Goal: Task Accomplishment & Management: Use online tool/utility

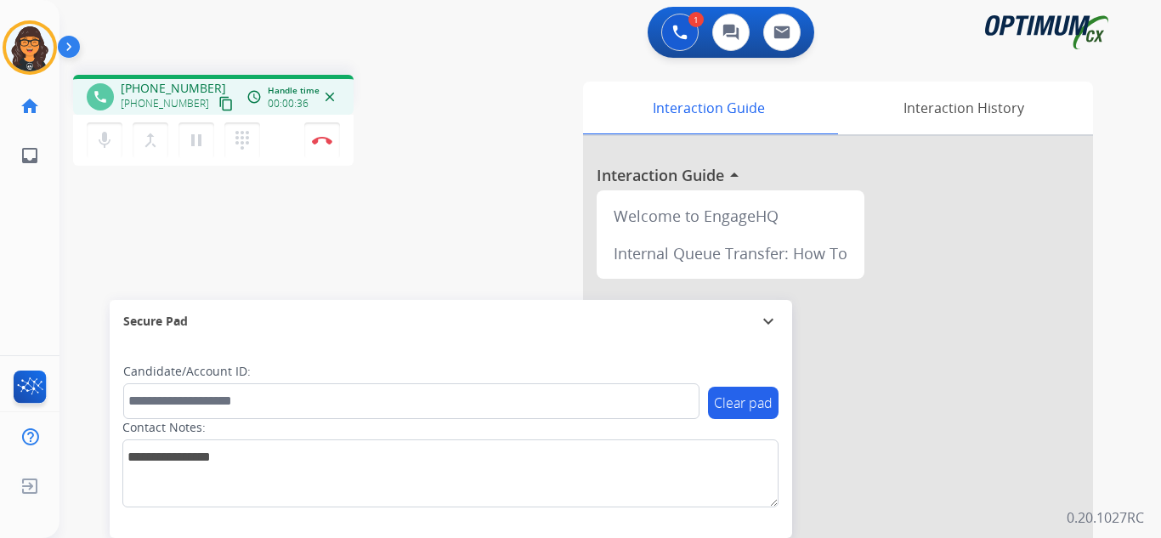
click at [218, 105] on mat-icon "content_copy" at bounding box center [225, 103] width 15 height 15
click at [196, 141] on mat-icon "pause" at bounding box center [196, 140] width 20 height 20
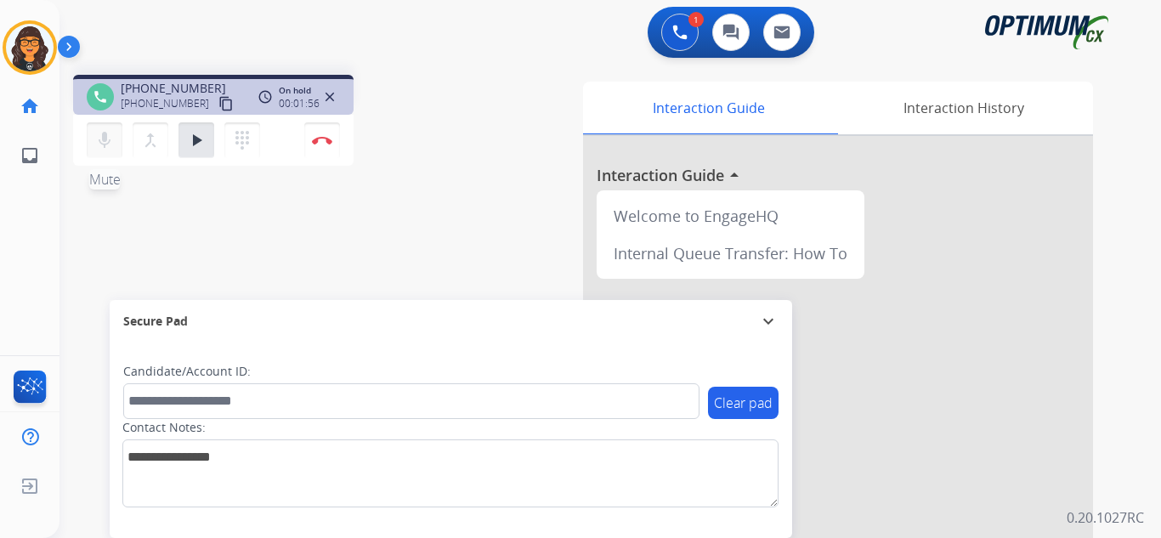
drag, startPoint x: 198, startPoint y: 137, endPoint x: 96, endPoint y: 156, distance: 103.8
click at [198, 137] on mat-icon "play_arrow" at bounding box center [196, 140] width 20 height 20
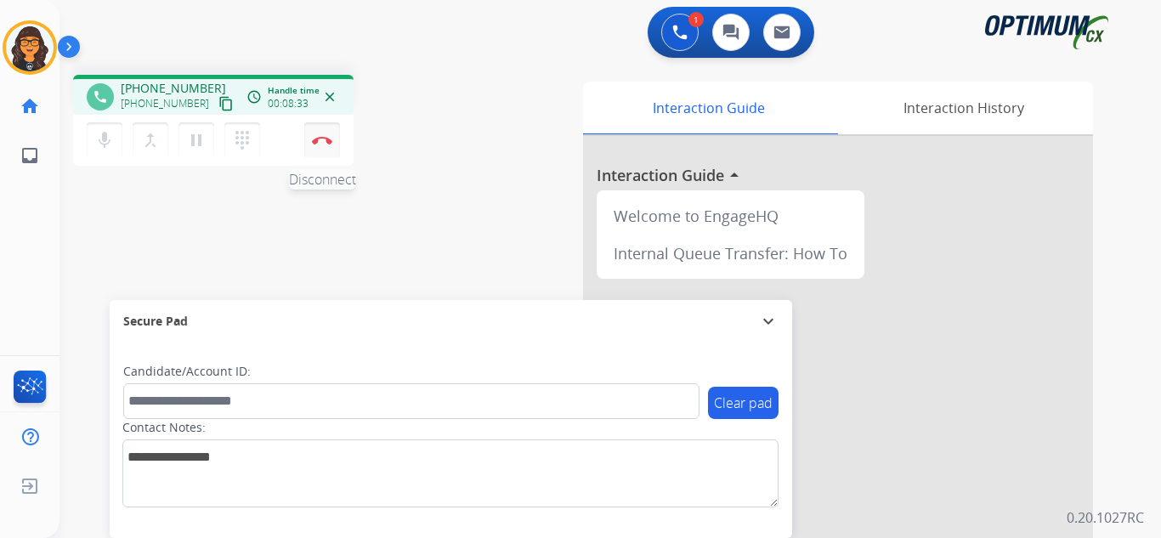
click at [324, 137] on img at bounding box center [322, 140] width 20 height 8
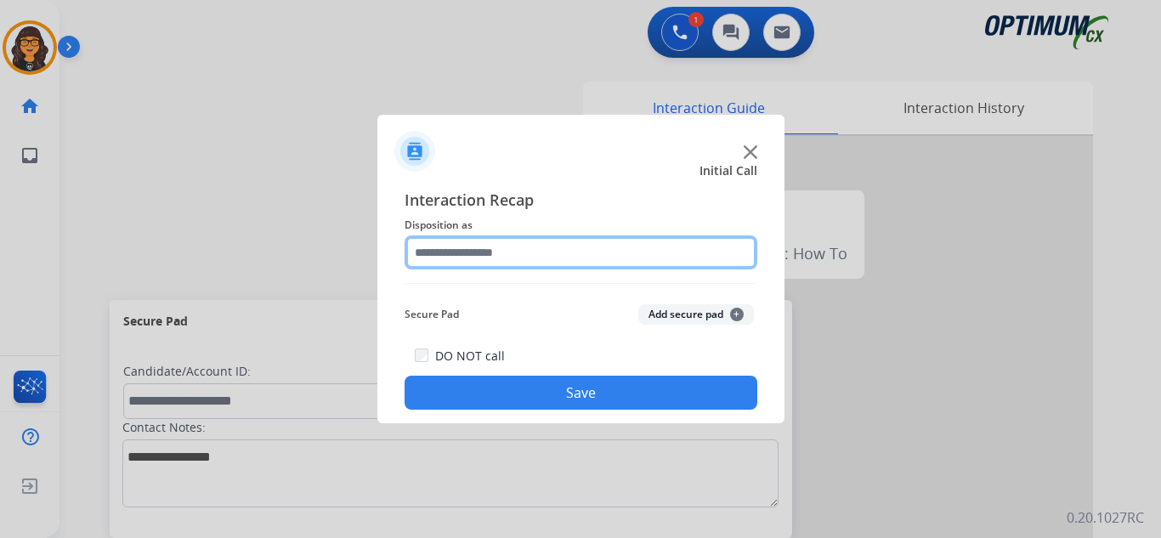
drag, startPoint x: 451, startPoint y: 252, endPoint x: 457, endPoint y: 263, distance: 13.3
click at [456, 252] on input "text" at bounding box center [580, 252] width 353 height 34
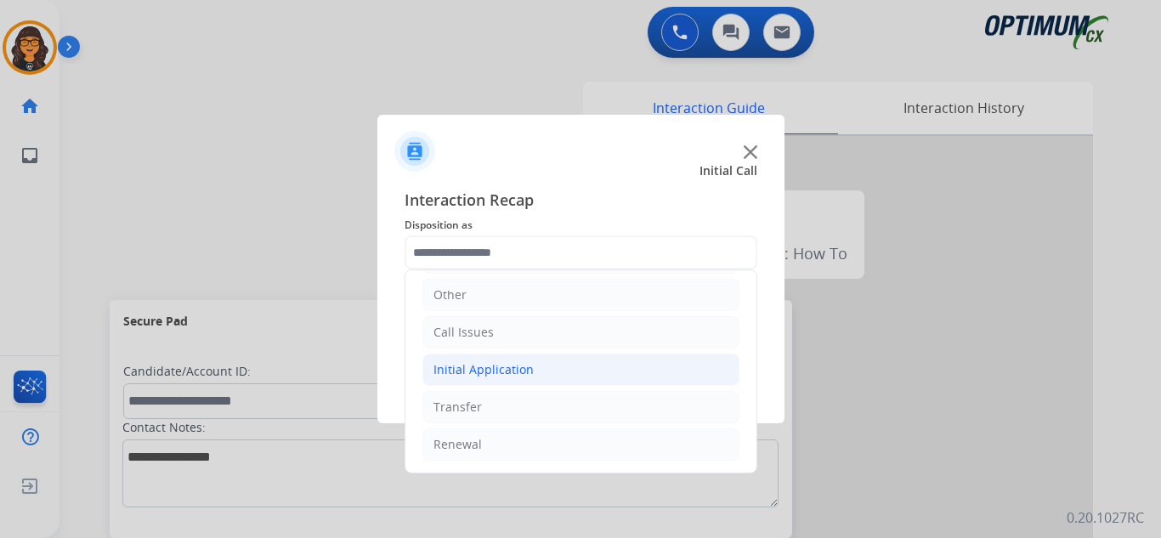
click at [497, 359] on li "Initial Application" at bounding box center [580, 369] width 317 height 32
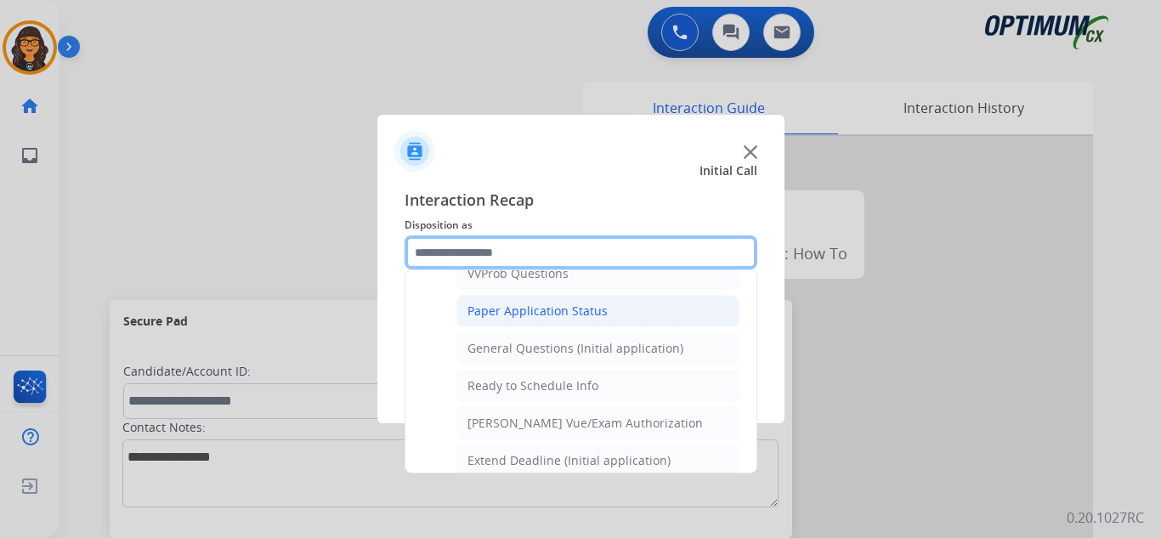
scroll to position [965, 0]
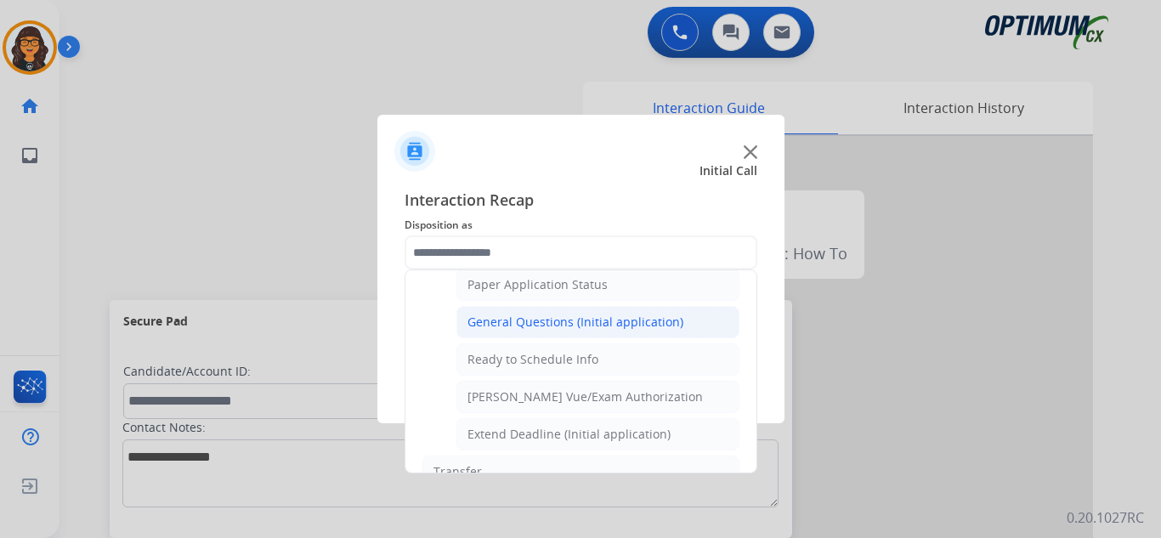
click at [586, 319] on div "General Questions (Initial application)" at bounding box center [575, 322] width 216 height 17
type input "**********"
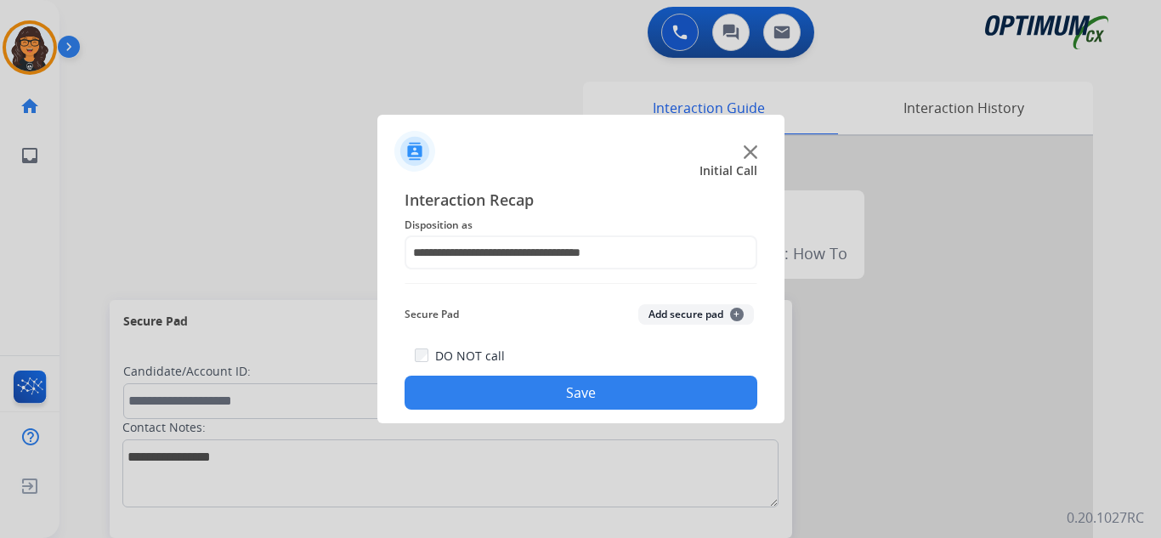
drag, startPoint x: 584, startPoint y: 396, endPoint x: 465, endPoint y: 200, distance: 229.5
click at [584, 395] on button "Save" at bounding box center [580, 393] width 353 height 34
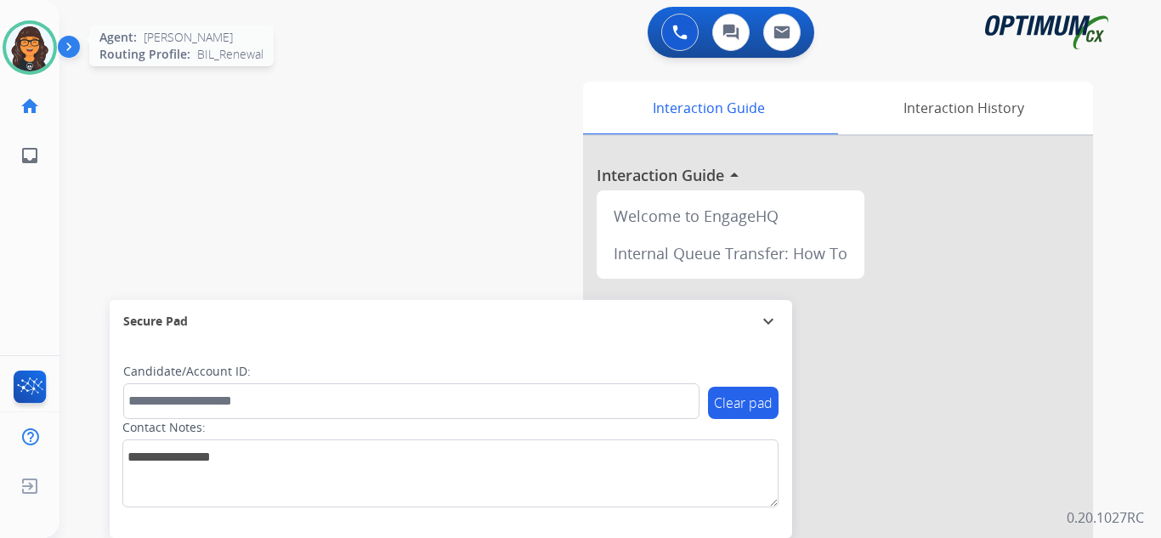
click at [39, 31] on img at bounding box center [30, 48] width 48 height 48
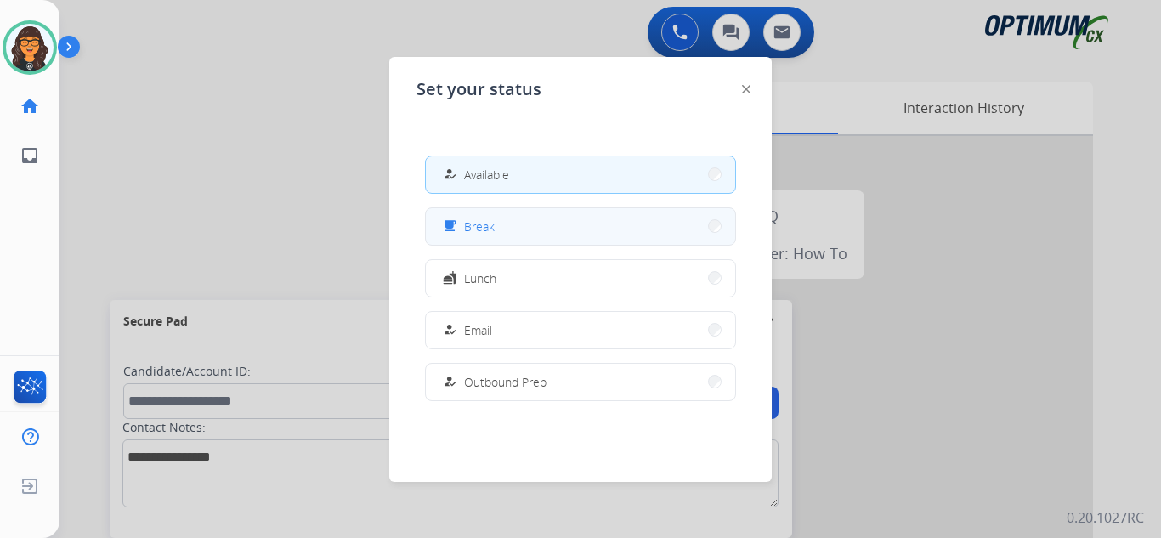
click at [472, 243] on button "free_breakfast Break" at bounding box center [580, 226] width 309 height 37
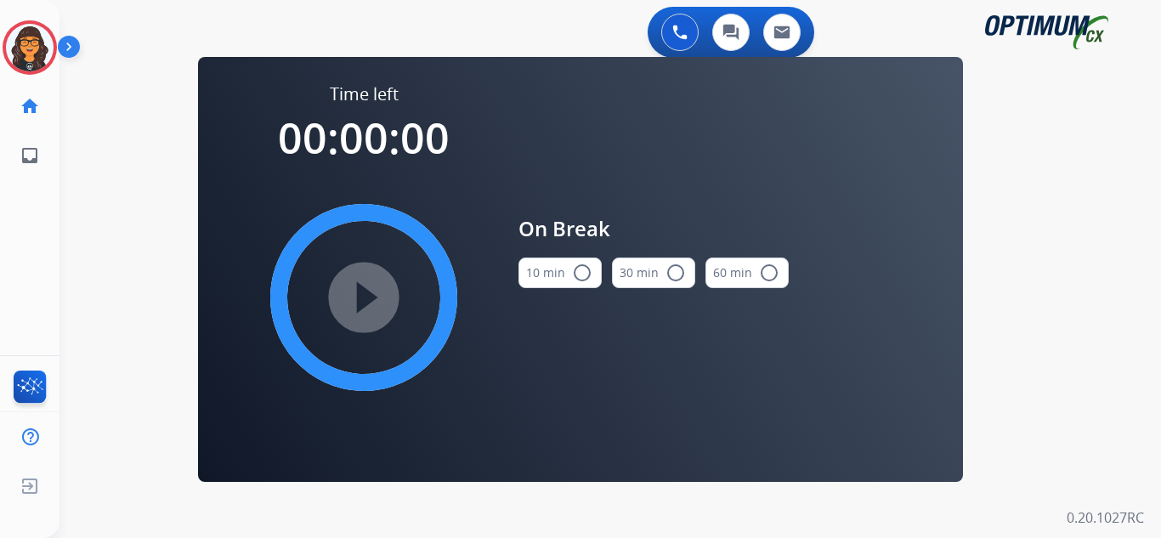
click at [535, 274] on button "10 min radio_button_unchecked" at bounding box center [559, 272] width 83 height 31
click at [367, 302] on mat-icon "play_circle_filled" at bounding box center [363, 297] width 20 height 20
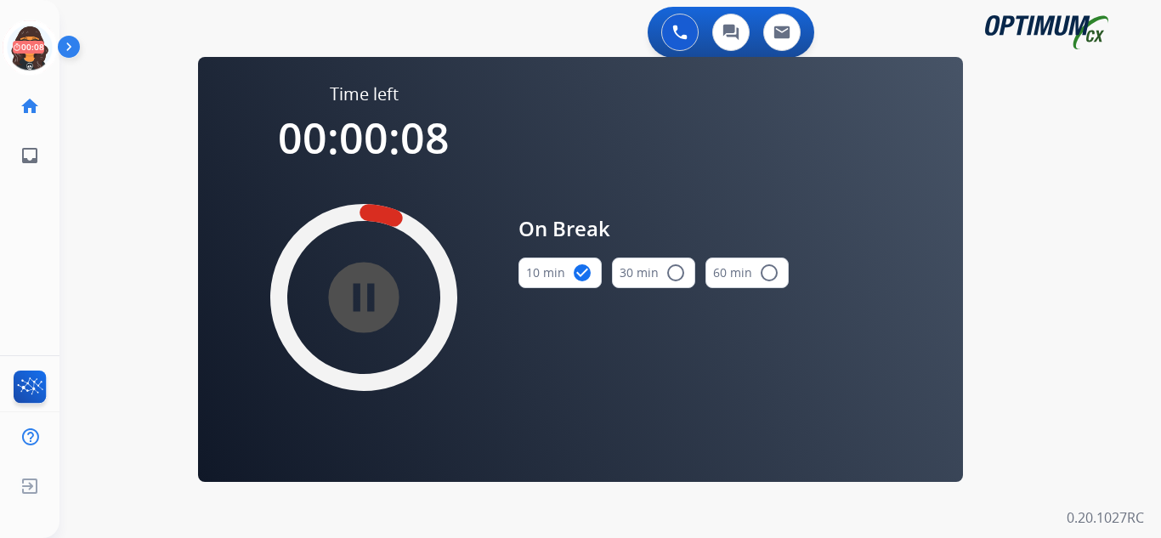
drag, startPoint x: 20, startPoint y: 44, endPoint x: 81, endPoint y: 56, distance: 61.5
click at [20, 44] on icon at bounding box center [30, 47] width 55 height 55
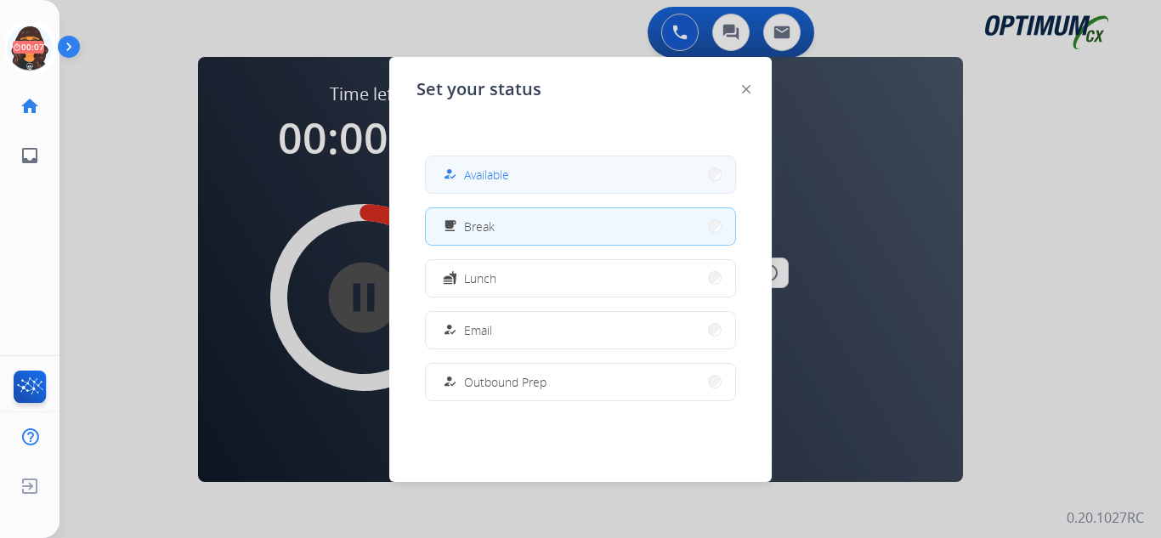
click at [504, 175] on span "Available" at bounding box center [486, 175] width 45 height 18
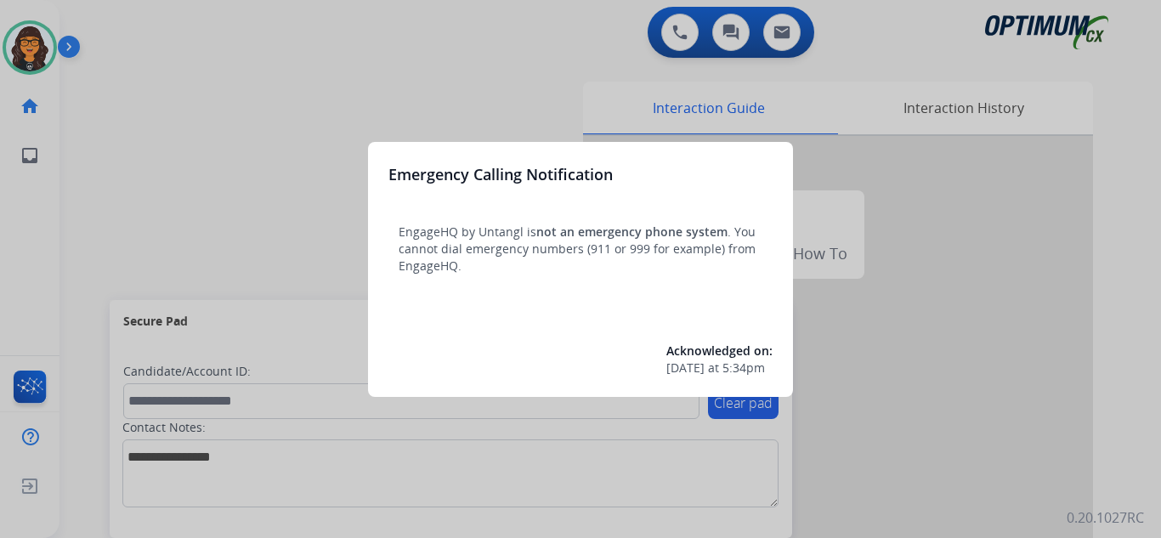
click at [128, 36] on div at bounding box center [580, 269] width 1161 height 538
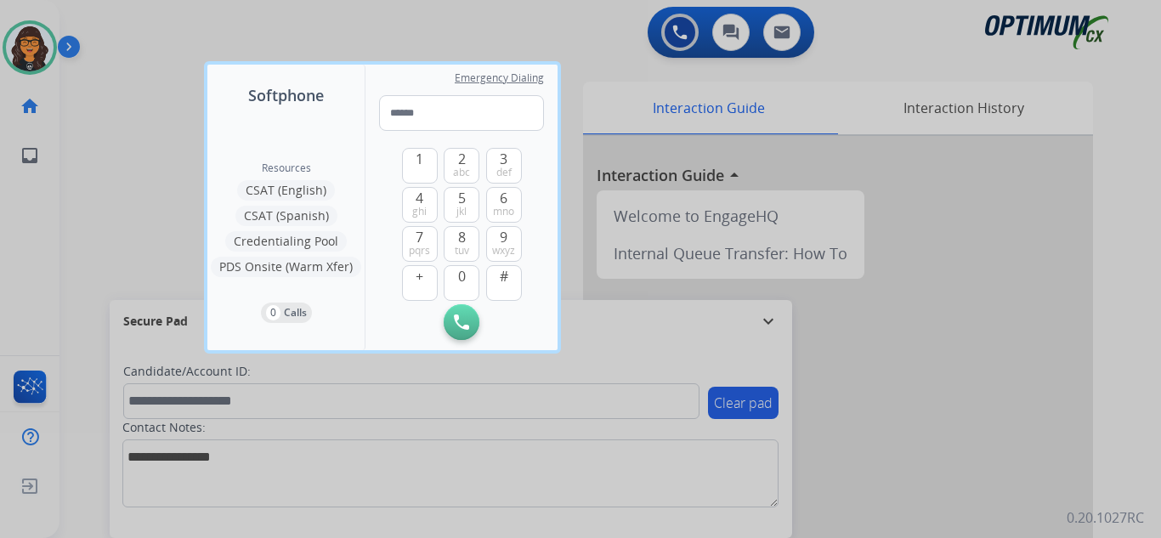
click at [127, 36] on div at bounding box center [580, 269] width 1161 height 538
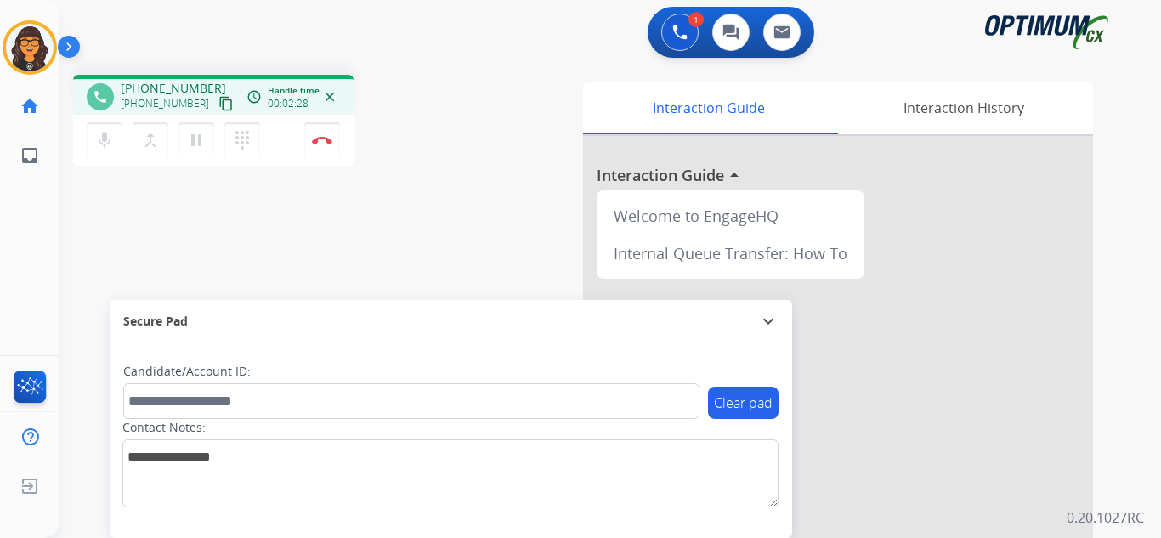
click at [216, 95] on button "content_copy" at bounding box center [226, 103] width 20 height 20
click at [218, 103] on mat-icon "content_copy" at bounding box center [225, 103] width 15 height 15
click at [323, 139] on img at bounding box center [322, 140] width 20 height 8
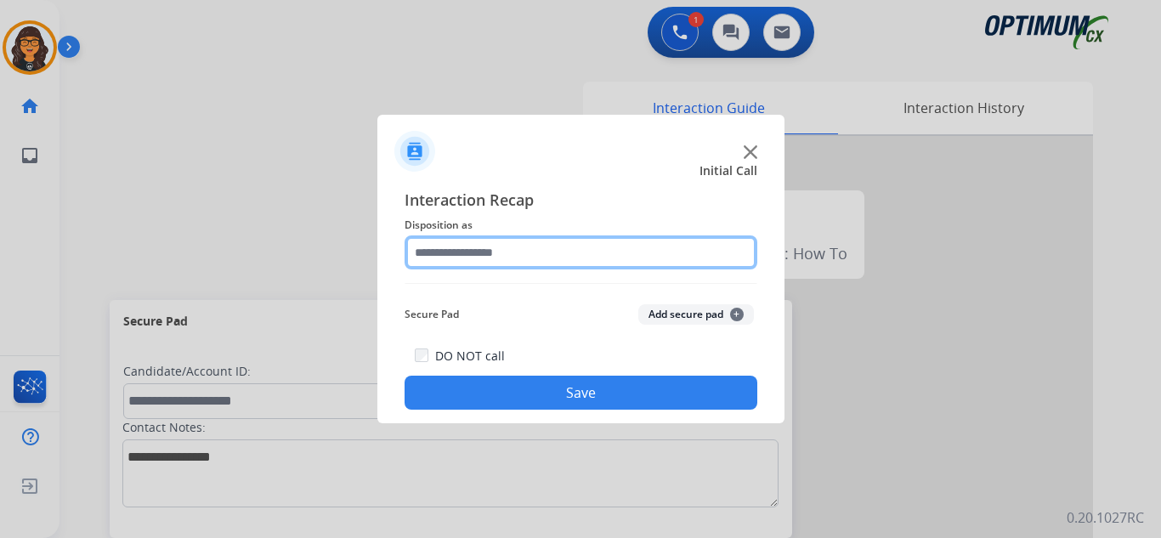
click at [487, 251] on input "text" at bounding box center [580, 252] width 353 height 34
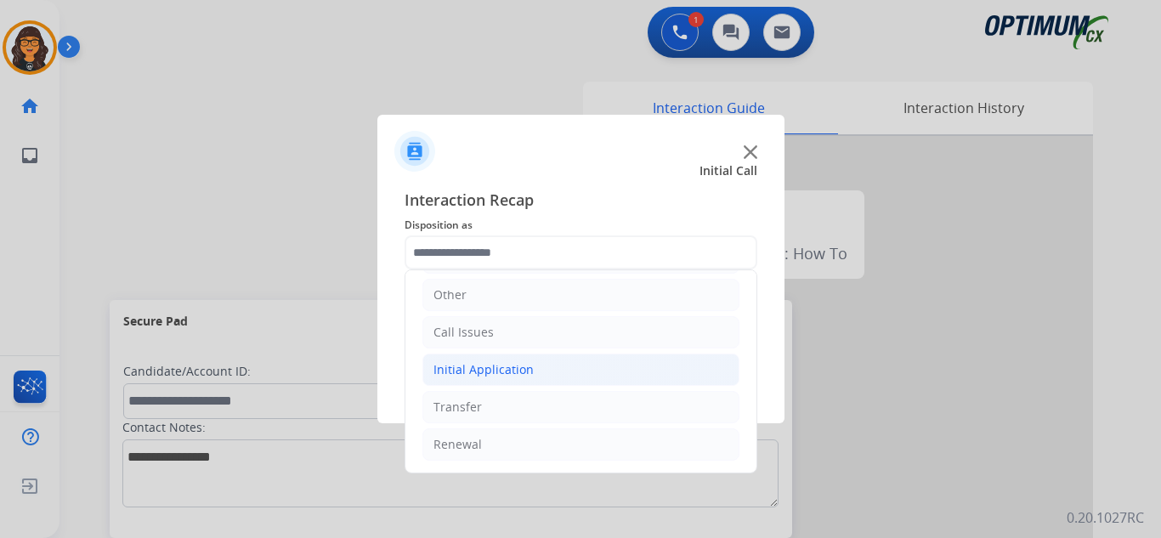
click at [498, 373] on div "Initial Application" at bounding box center [483, 369] width 100 height 17
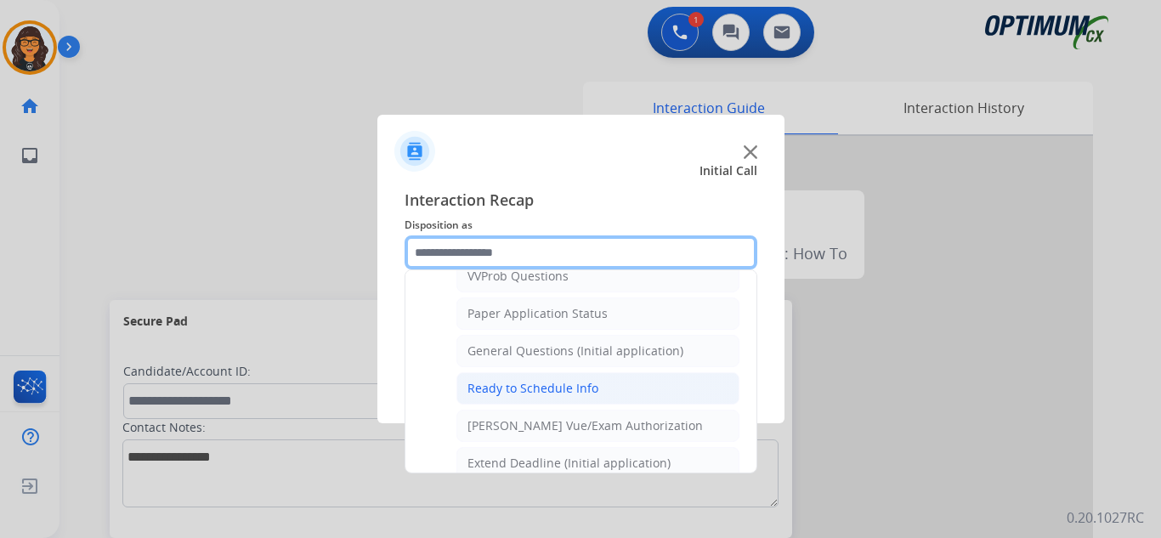
scroll to position [965, 0]
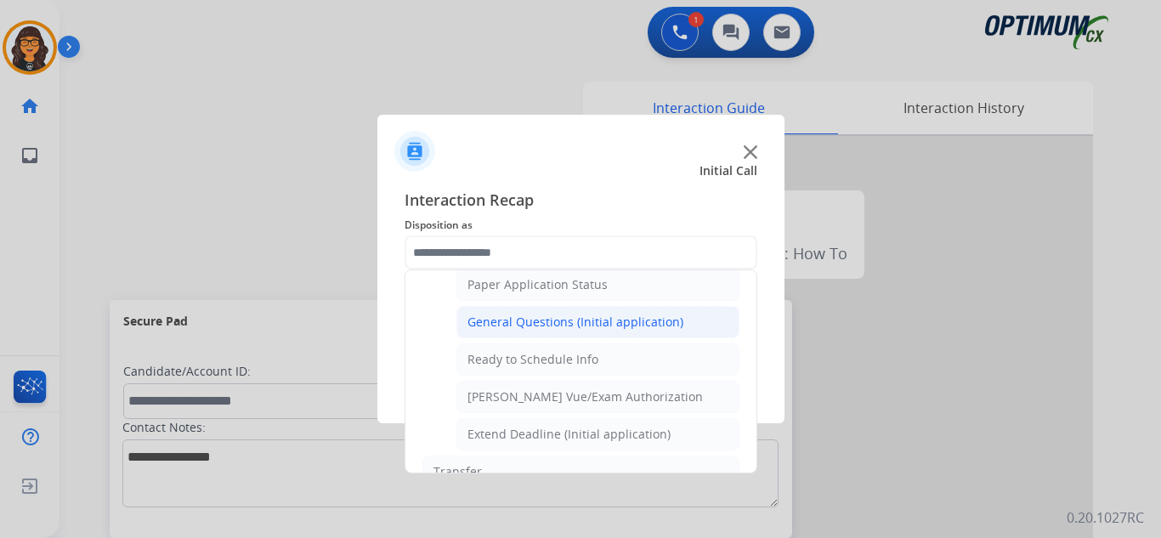
click at [594, 314] on div "General Questions (Initial application)" at bounding box center [575, 322] width 216 height 17
type input "**********"
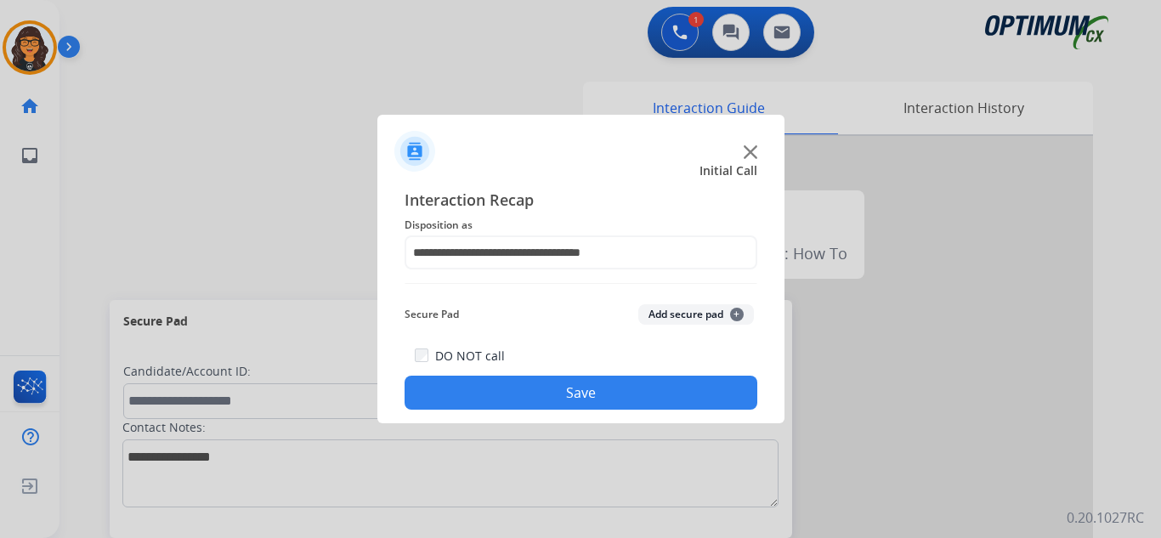
click at [595, 393] on button "Save" at bounding box center [580, 393] width 353 height 34
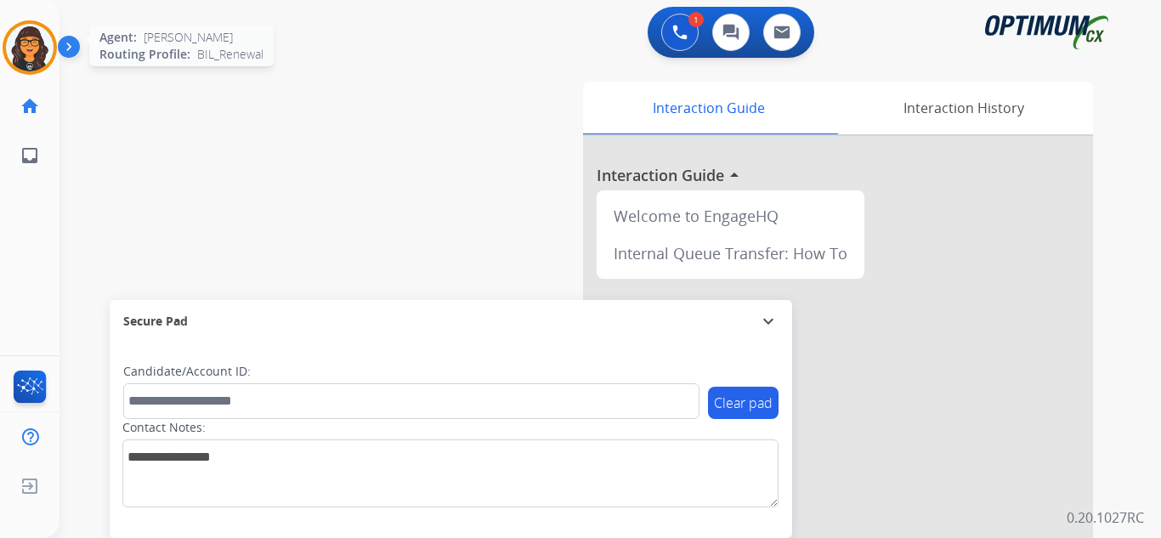
click at [38, 42] on img at bounding box center [30, 48] width 48 height 48
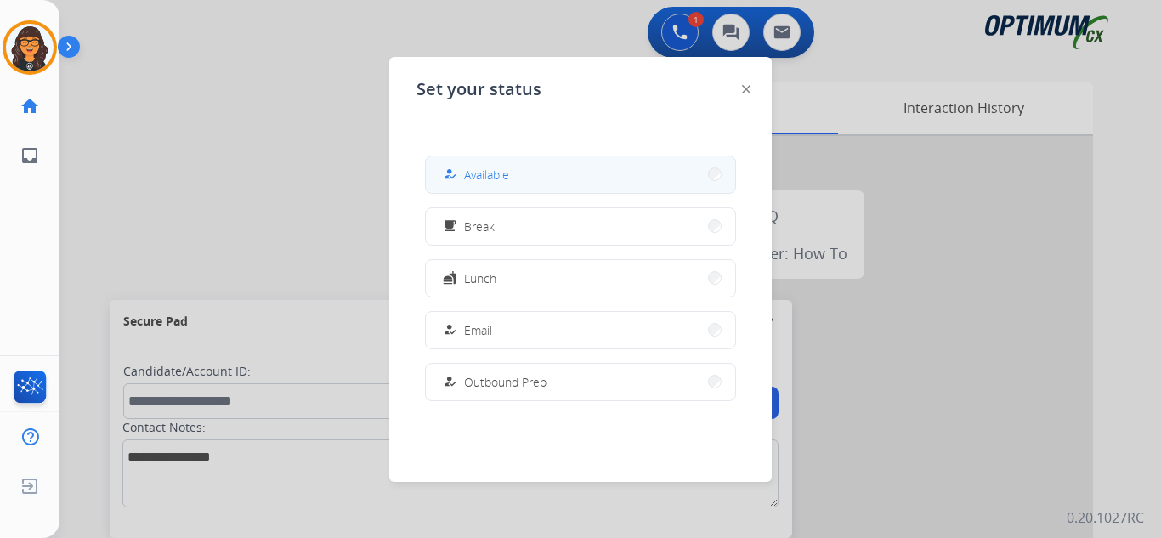
click at [518, 179] on button "how_to_reg Available" at bounding box center [580, 174] width 309 height 37
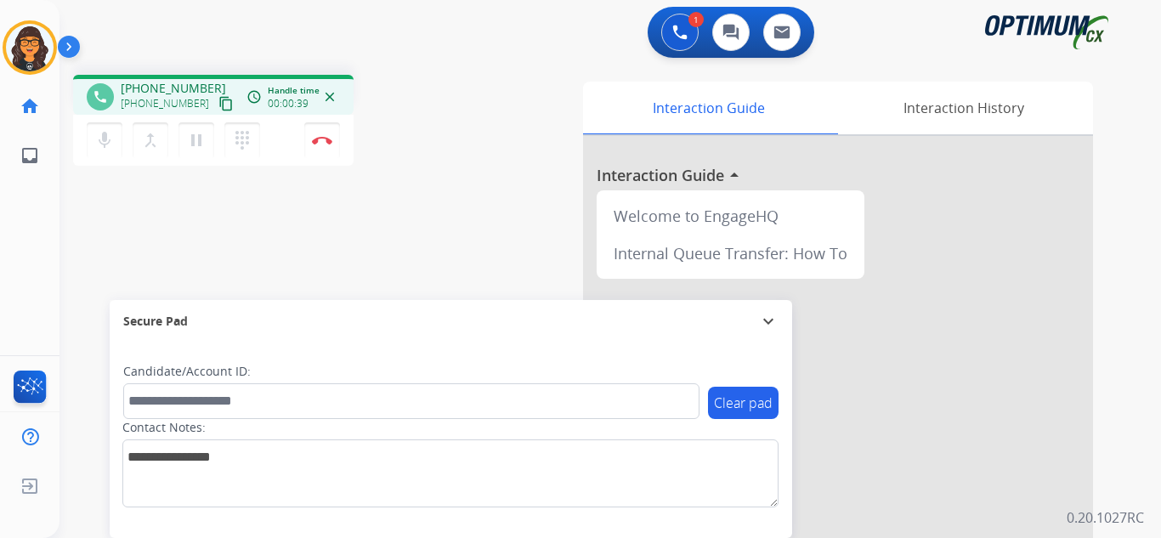
click at [218, 100] on mat-icon "content_copy" at bounding box center [225, 103] width 15 height 15
click at [320, 140] on img at bounding box center [322, 140] width 20 height 8
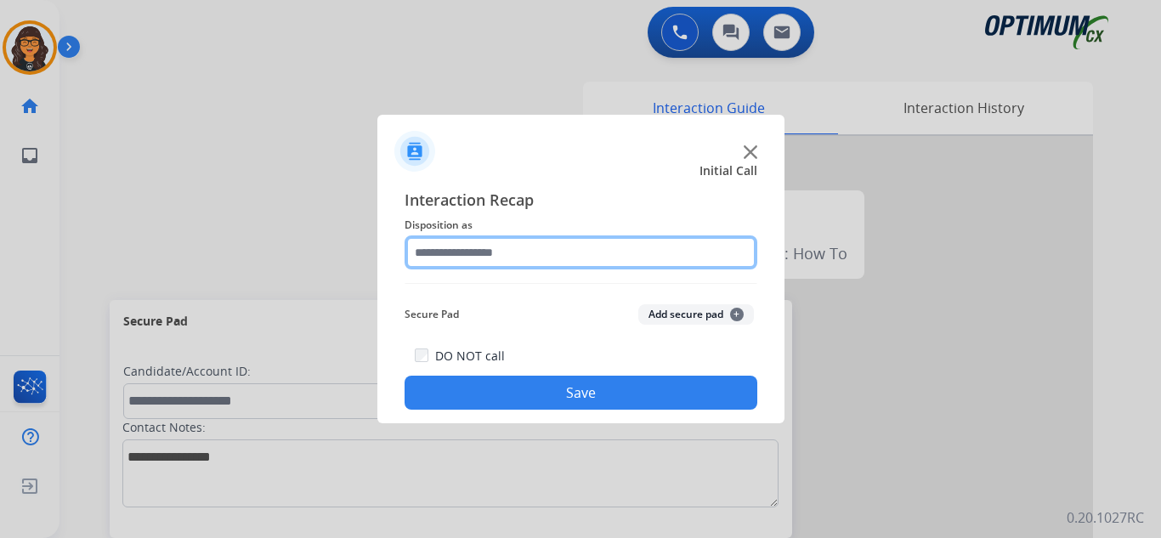
click at [478, 255] on input "text" at bounding box center [580, 252] width 353 height 34
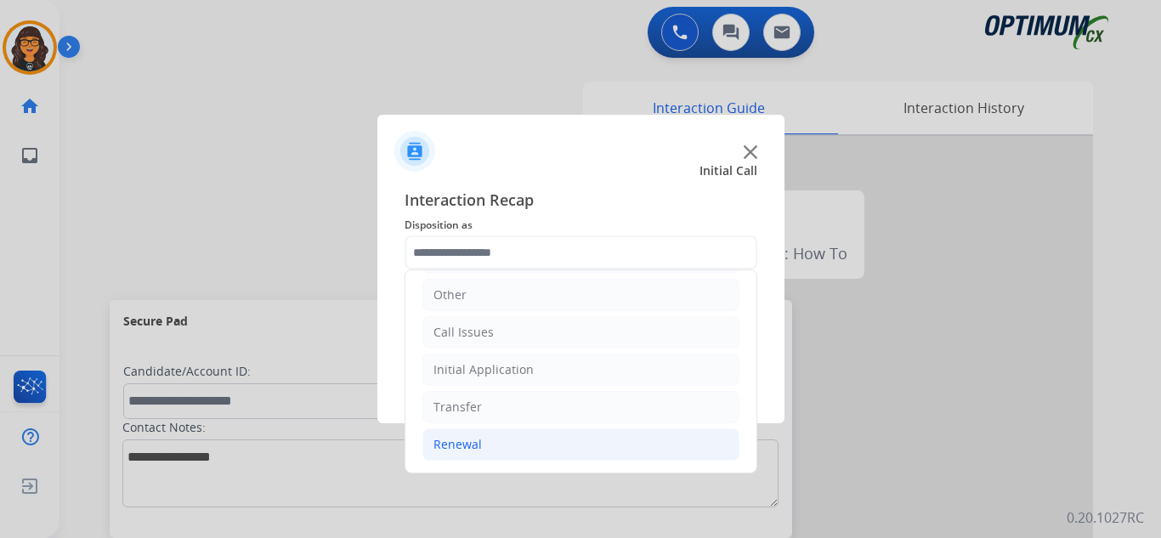
click at [480, 443] on li "Renewal" at bounding box center [580, 444] width 317 height 32
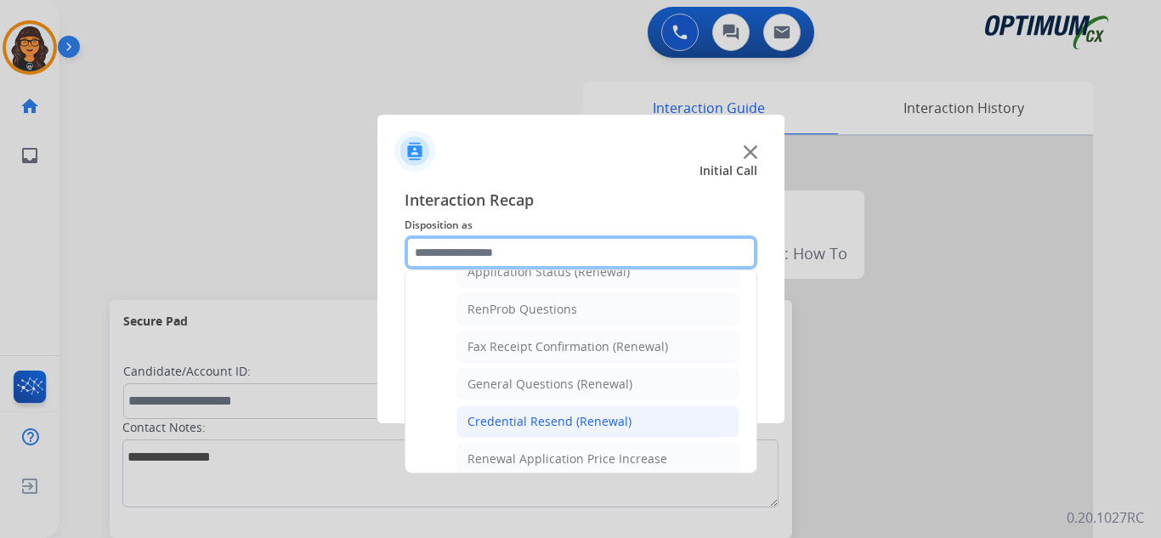
scroll to position [455, 0]
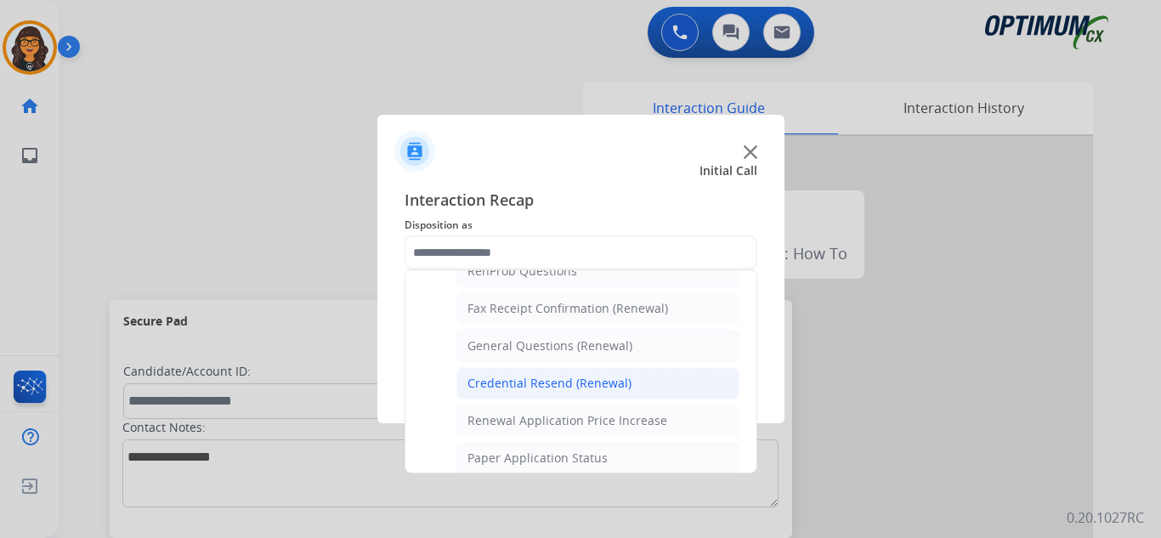
click at [543, 373] on li "Credential Resend (Renewal)" at bounding box center [597, 383] width 283 height 32
type input "**********"
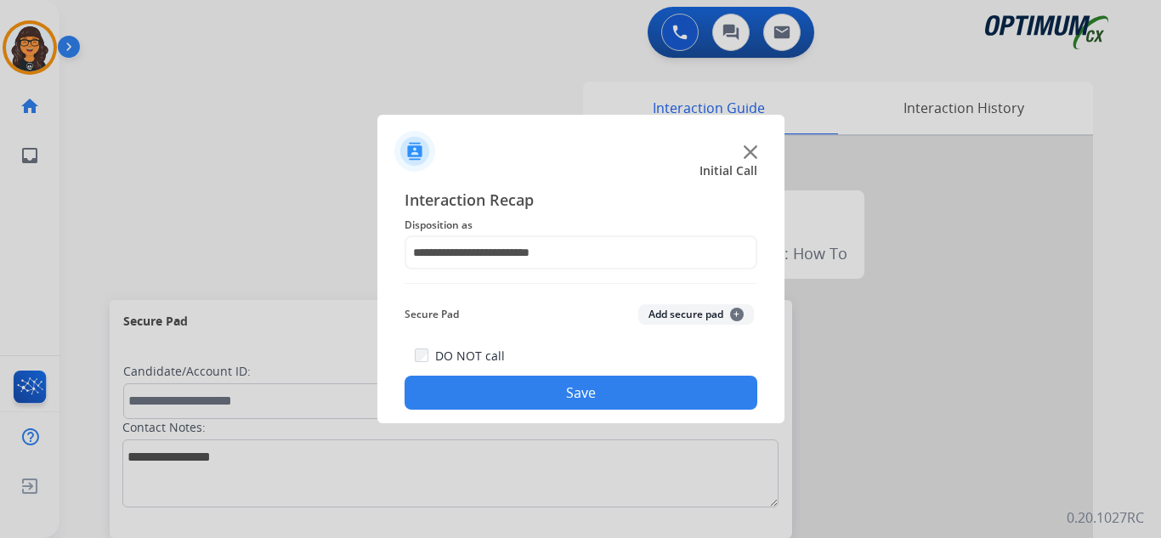
click at [540, 386] on button "Save" at bounding box center [580, 393] width 353 height 34
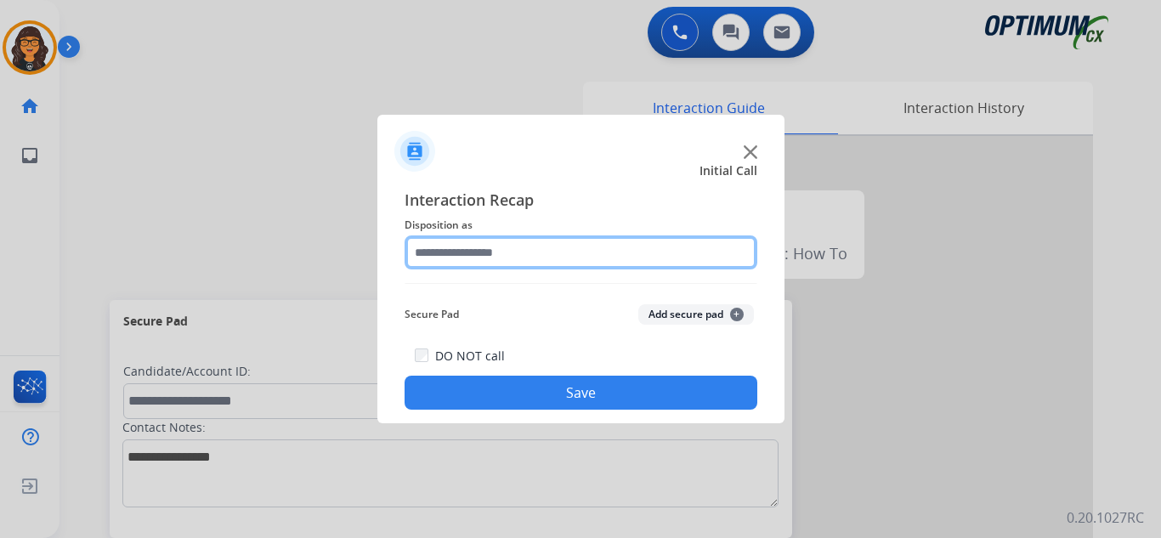
click at [474, 254] on input "text" at bounding box center [580, 252] width 353 height 34
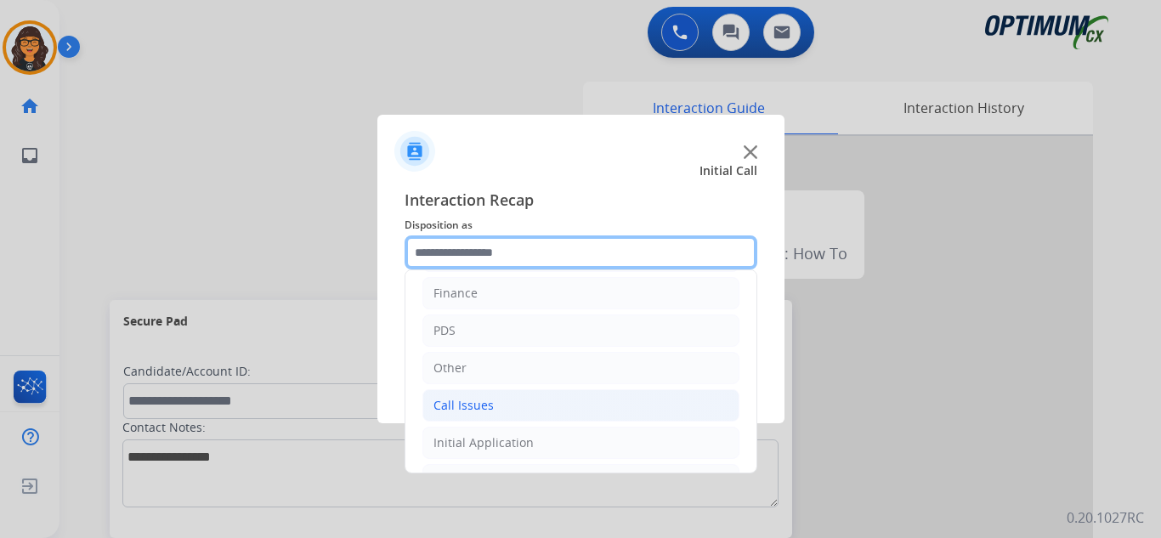
scroll to position [116, 0]
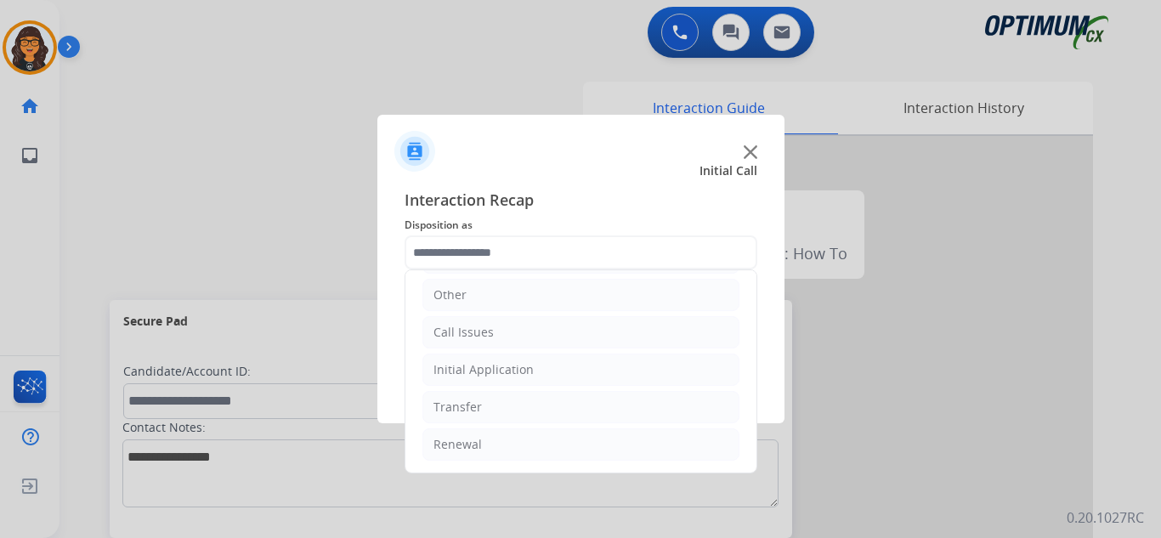
click at [751, 154] on img at bounding box center [751, 152] width 14 height 14
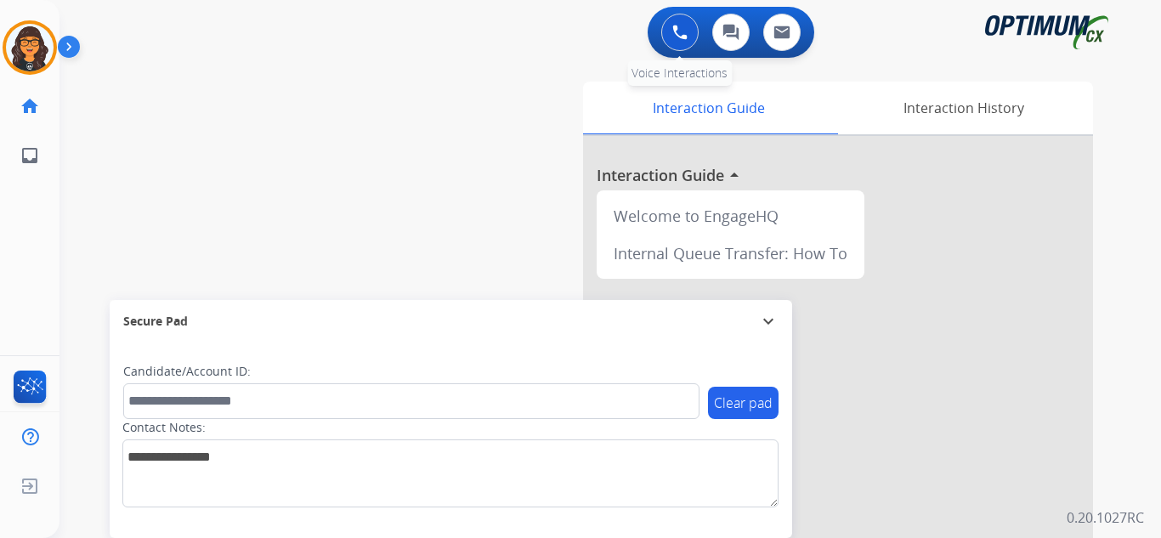
click at [679, 19] on button at bounding box center [679, 32] width 37 height 37
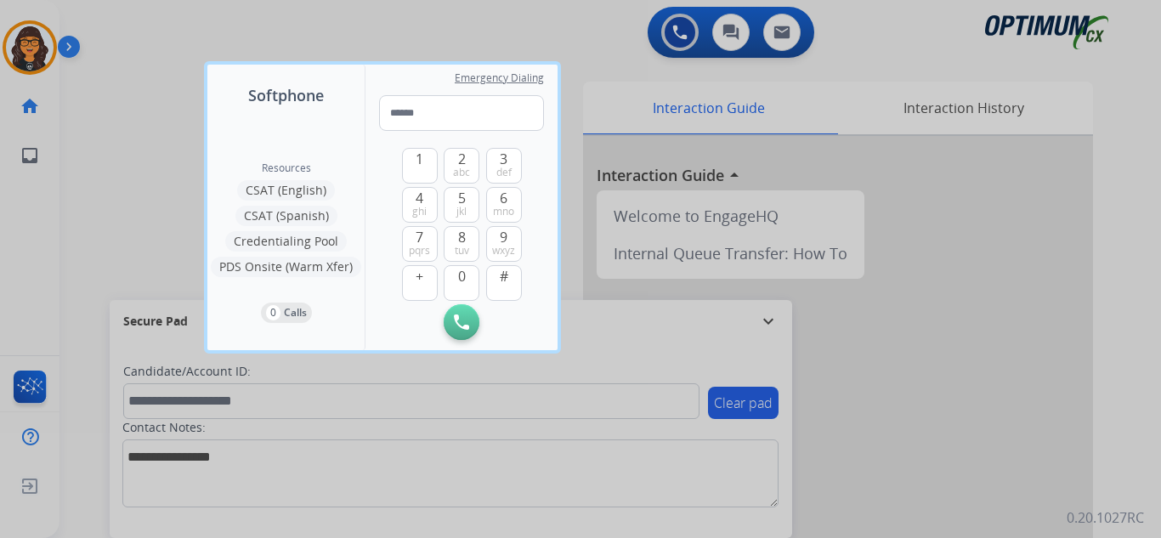
click at [935, 115] on div at bounding box center [580, 269] width 1161 height 538
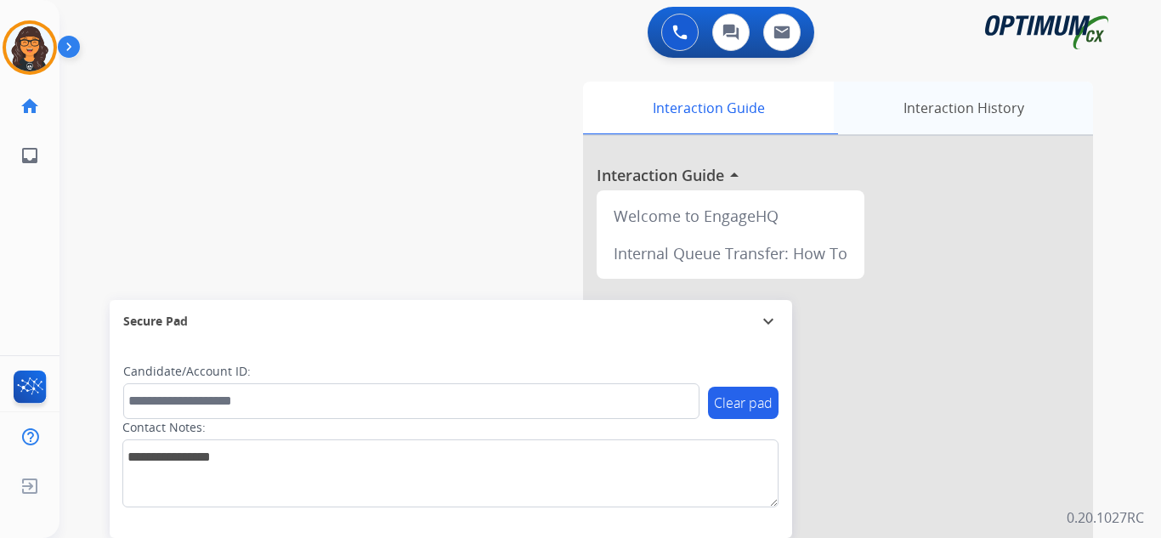
click at [943, 120] on div "Interaction History" at bounding box center [963, 108] width 259 height 53
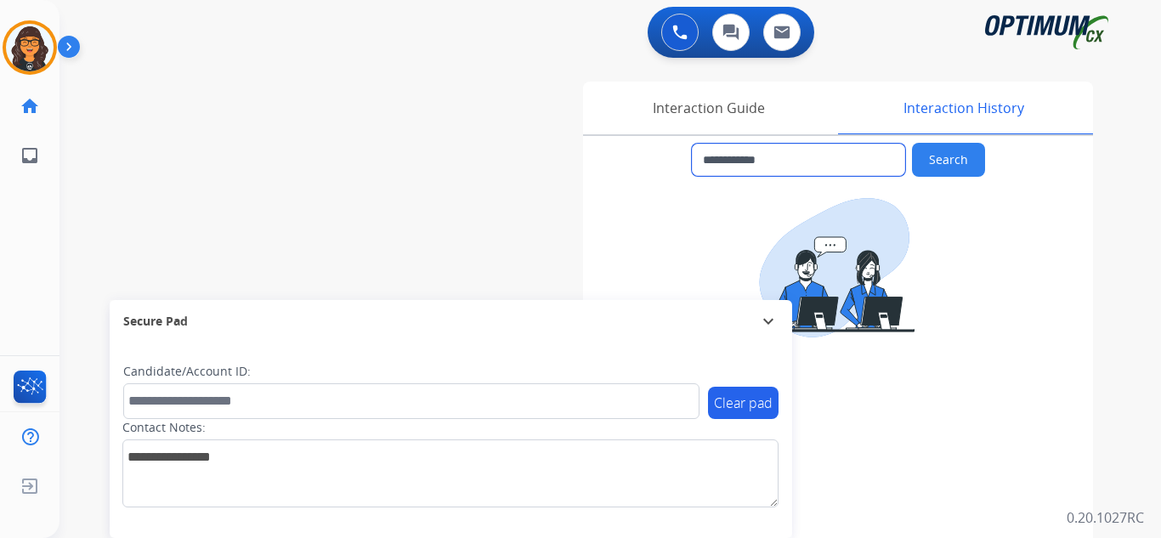
drag, startPoint x: 792, startPoint y: 159, endPoint x: 715, endPoint y: 164, distance: 77.5
click at [715, 164] on input "**********" at bounding box center [798, 160] width 213 height 32
click at [224, 54] on div "0 Voice Interactions 0 Chat Interactions 0 Email Interactions" at bounding box center [600, 34] width 1040 height 54
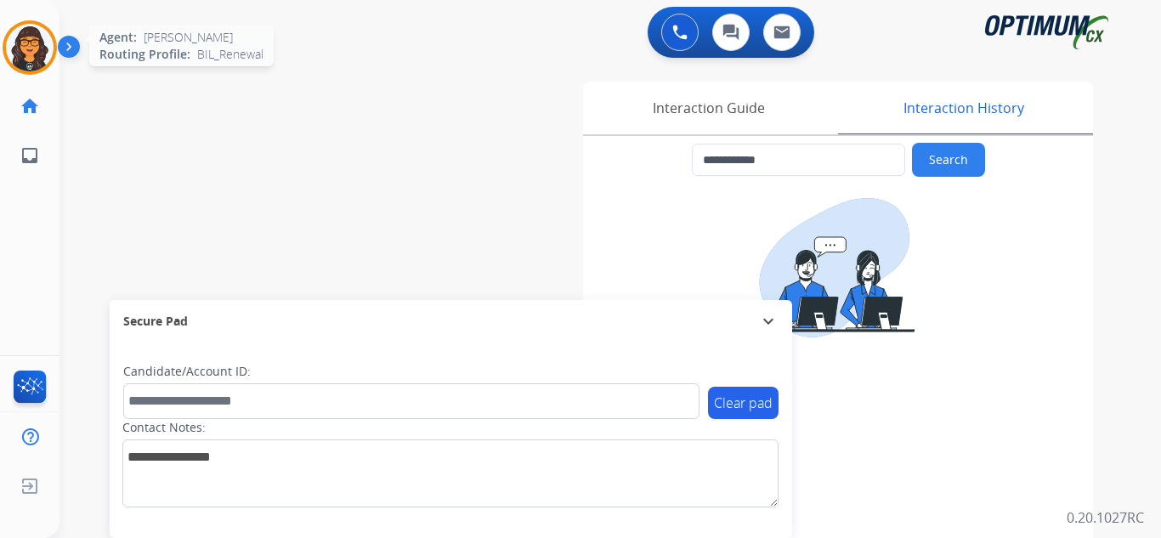
click at [47, 50] on img at bounding box center [30, 48] width 48 height 48
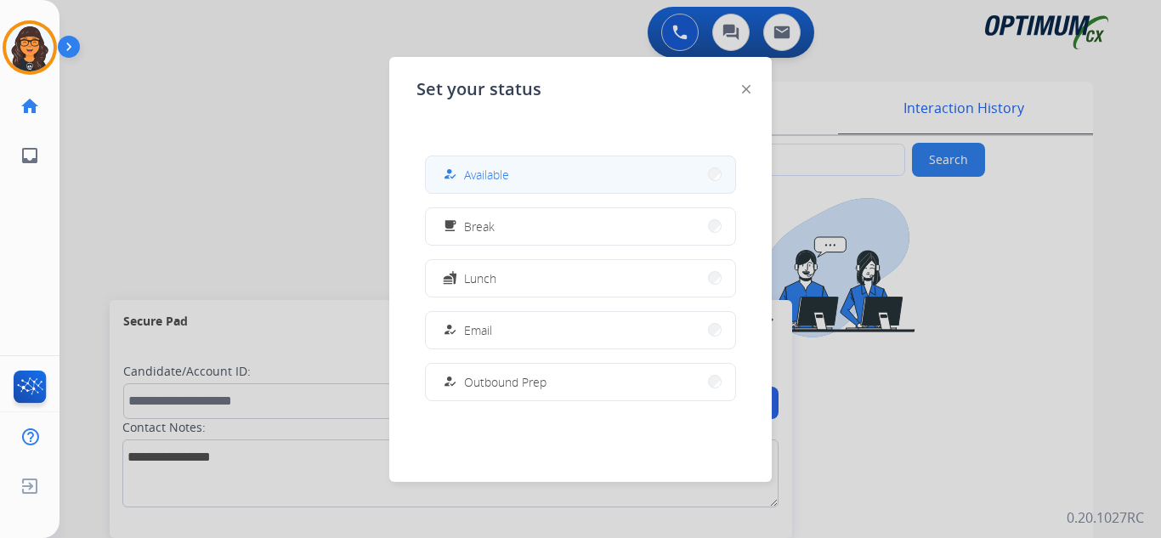
click at [494, 170] on span "Available" at bounding box center [486, 175] width 45 height 18
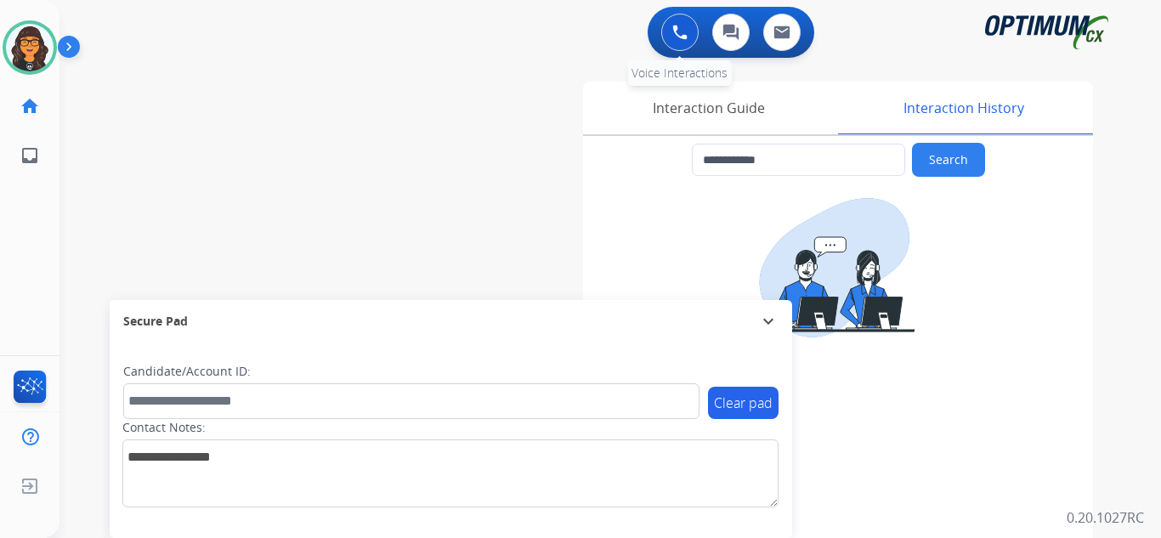
click at [665, 35] on button at bounding box center [679, 32] width 37 height 37
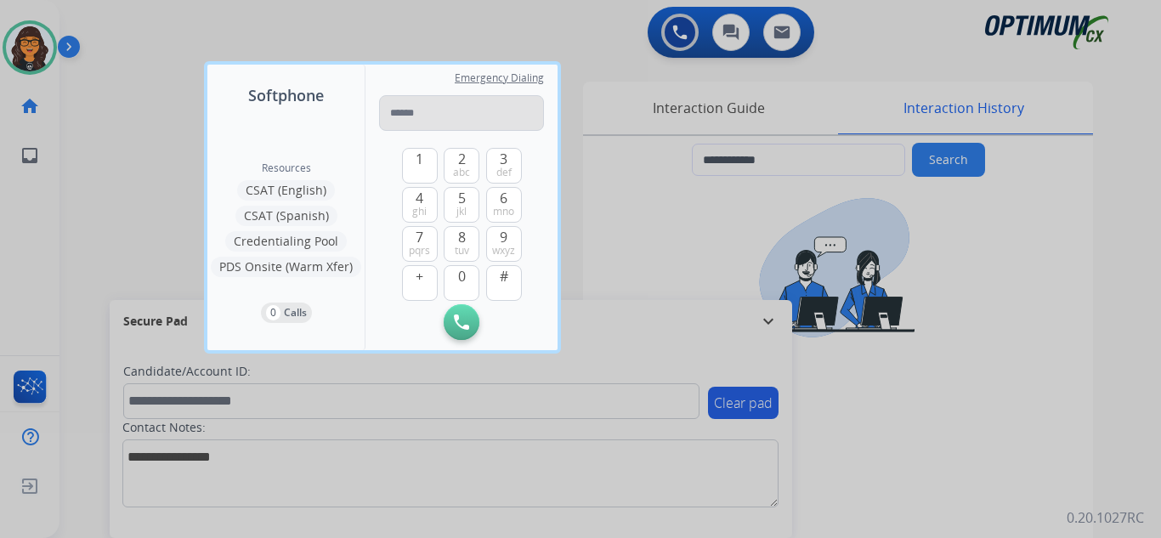
click at [466, 105] on input "tel" at bounding box center [461, 113] width 165 height 36
type input "**********"
click at [470, 323] on button "Initiate Call" at bounding box center [462, 322] width 36 height 36
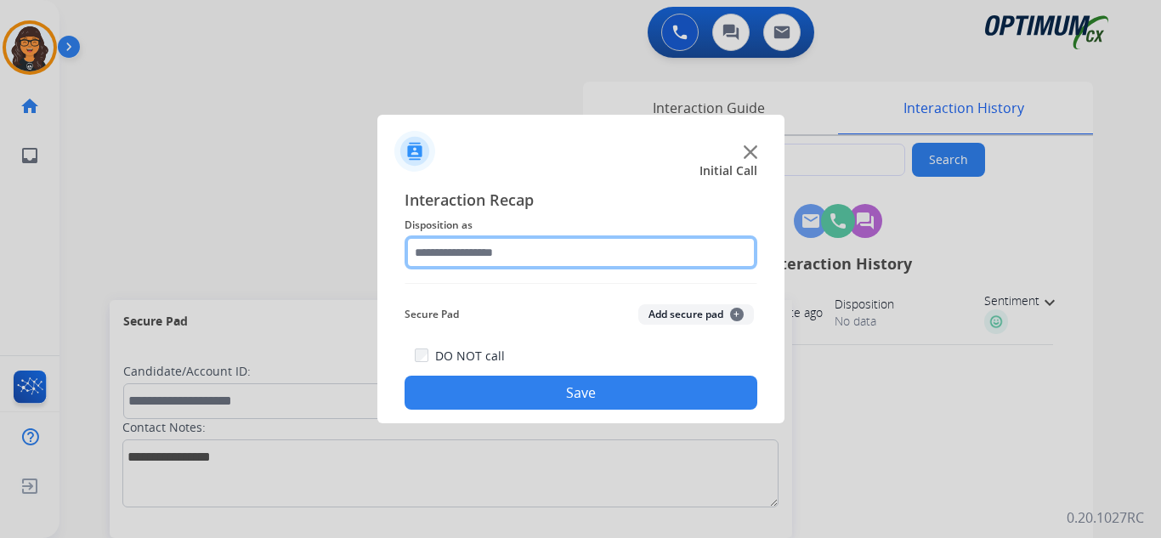
click at [449, 260] on input "text" at bounding box center [580, 252] width 353 height 34
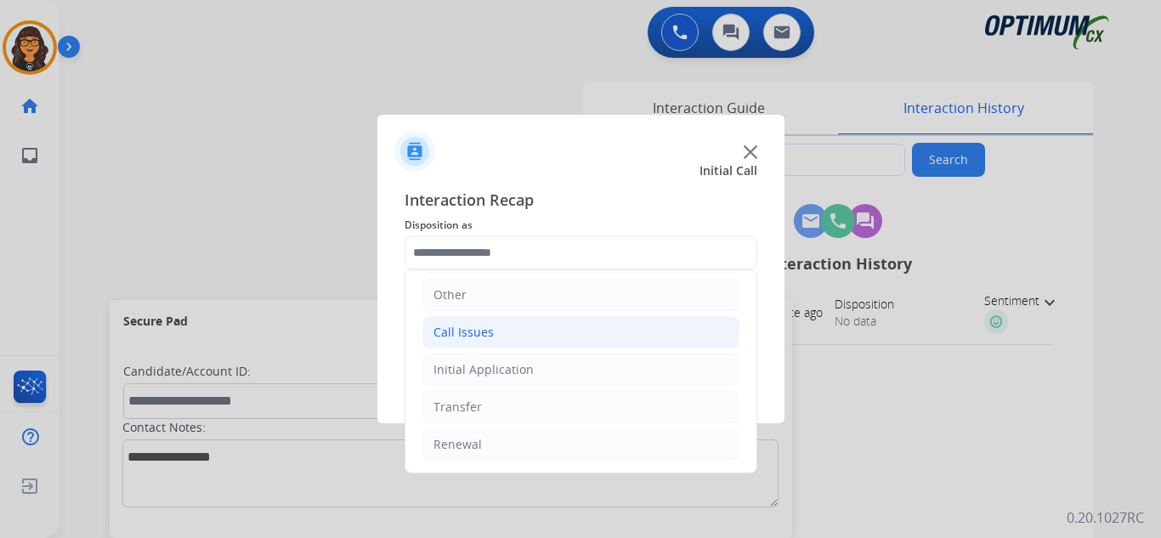
click at [467, 331] on div "Call Issues" at bounding box center [463, 332] width 60 height 17
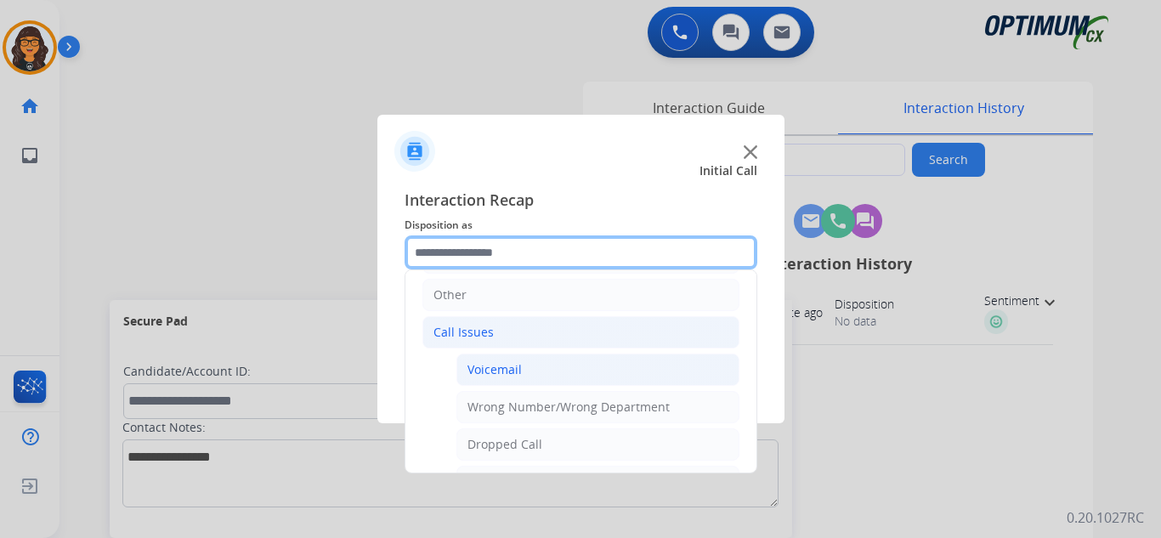
scroll to position [201, 0]
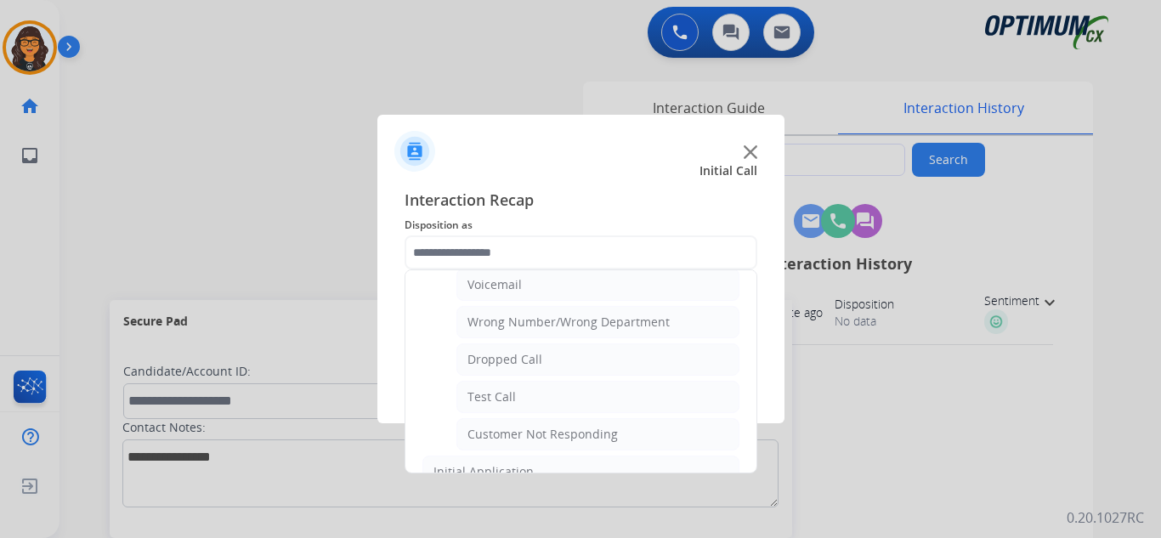
click at [494, 294] on li "Voicemail" at bounding box center [597, 285] width 283 height 32
type input "*********"
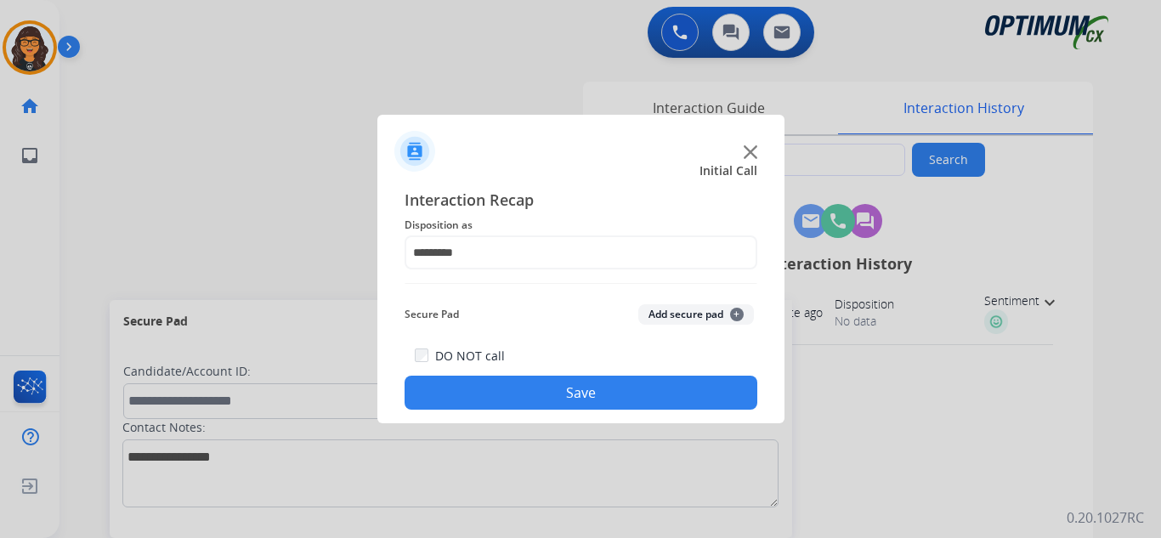
click at [550, 387] on button "Save" at bounding box center [580, 393] width 353 height 34
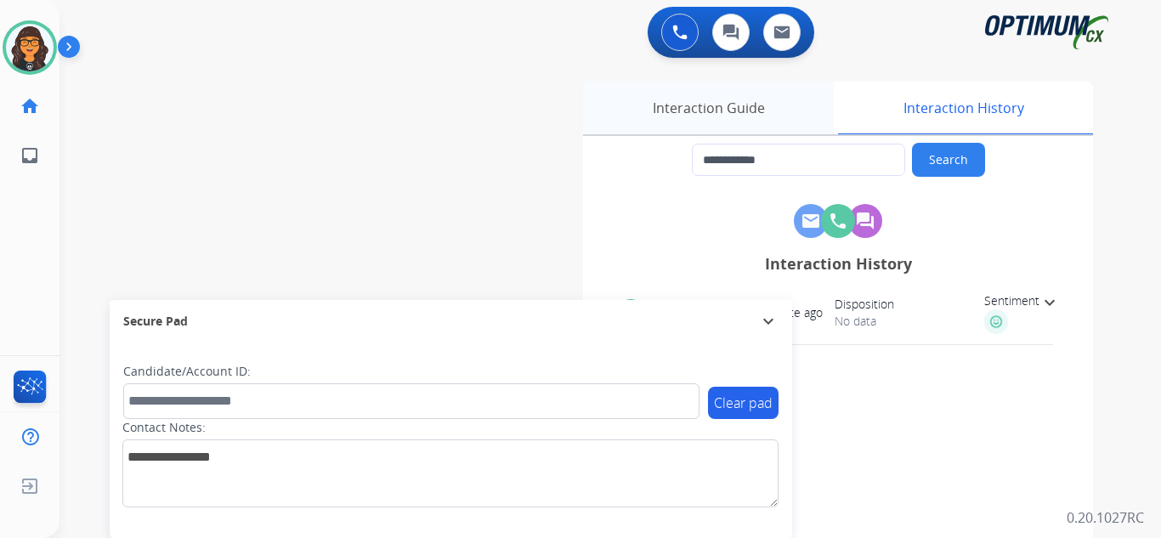
click at [674, 99] on div "Interaction Guide" at bounding box center [708, 108] width 251 height 53
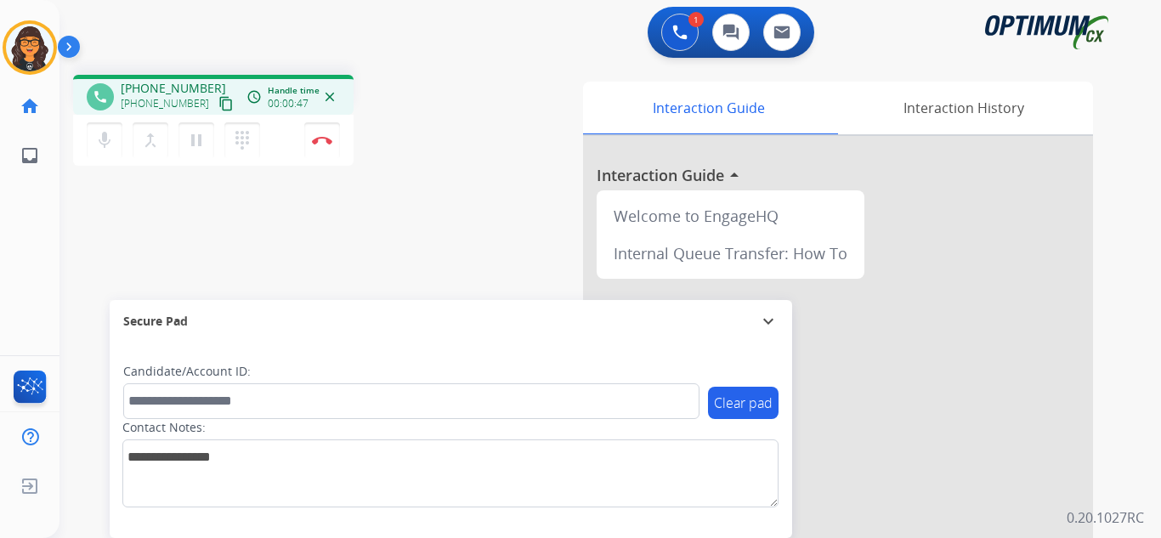
click at [218, 101] on mat-icon "content_copy" at bounding box center [225, 103] width 15 height 15
click at [324, 136] on img at bounding box center [322, 140] width 20 height 8
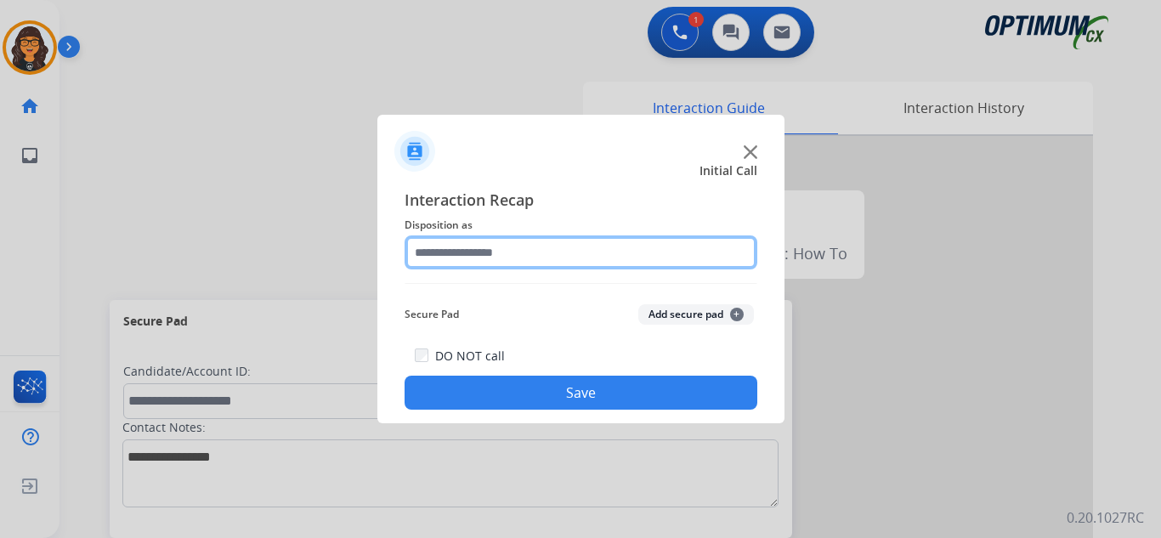
click at [443, 250] on input "text" at bounding box center [580, 252] width 353 height 34
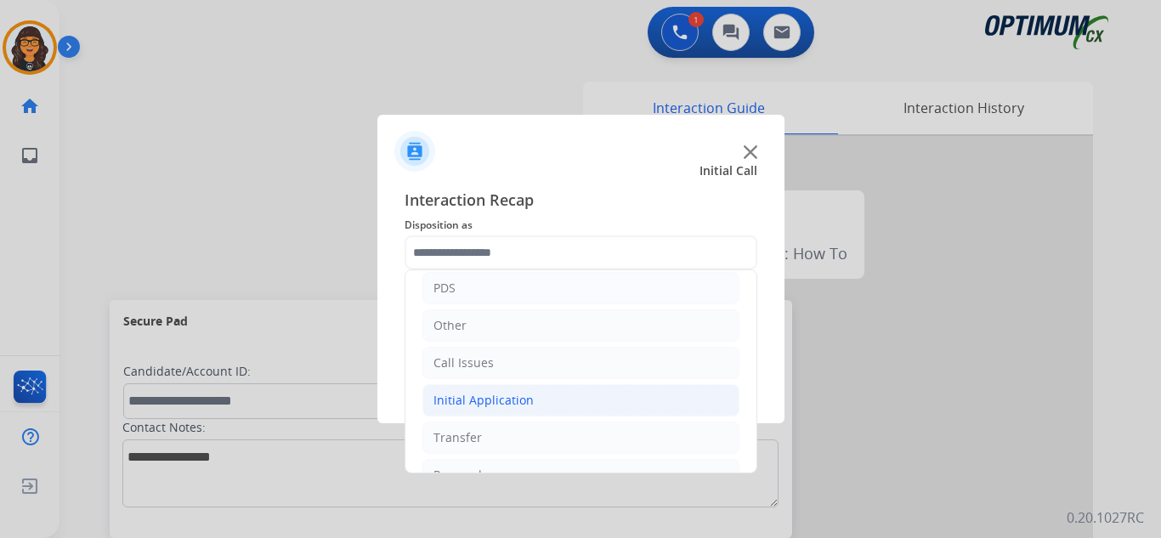
click at [476, 391] on li "Initial Application" at bounding box center [580, 400] width 317 height 32
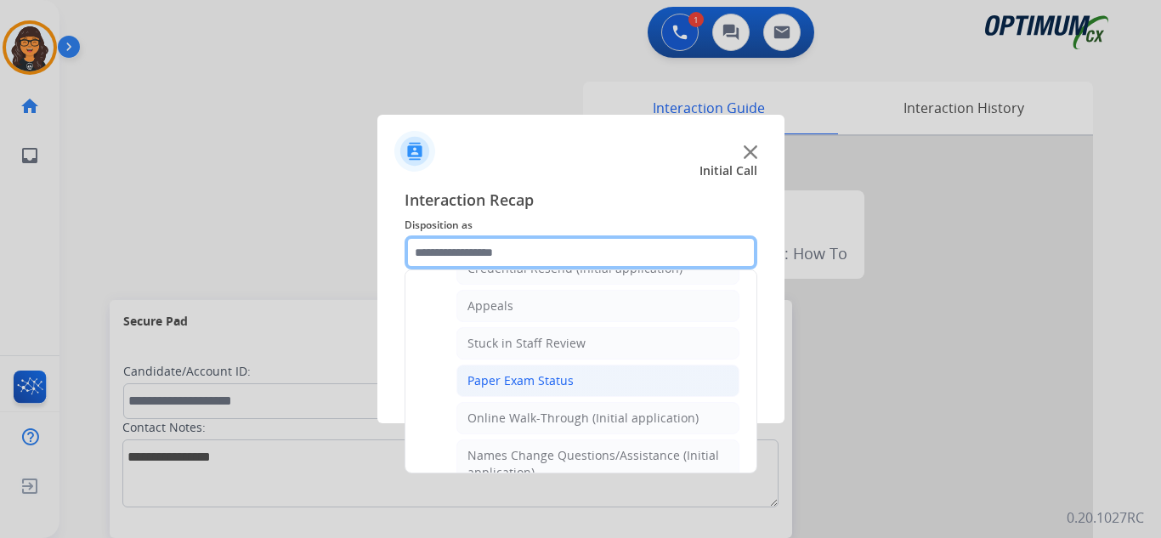
scroll to position [255, 0]
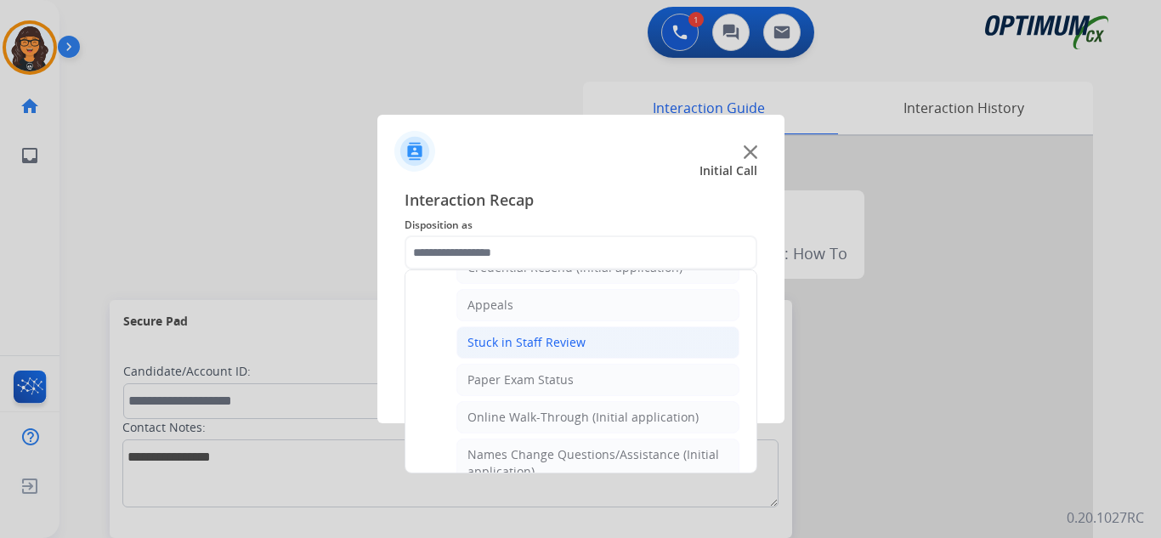
click at [538, 330] on li "Stuck in Staff Review" at bounding box center [597, 342] width 283 height 32
type input "**********"
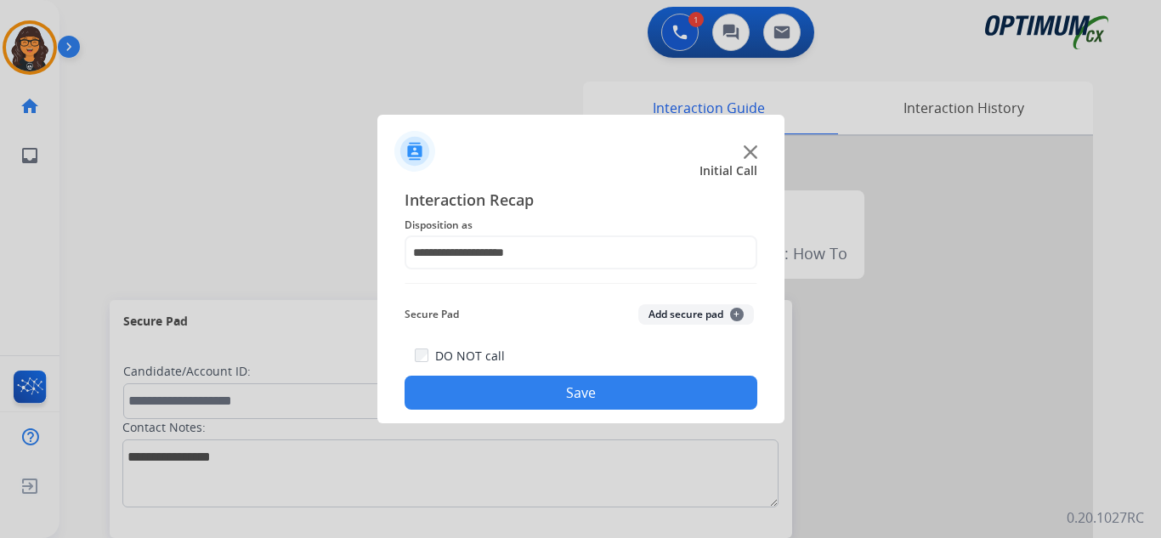
click at [557, 386] on button "Save" at bounding box center [580, 393] width 353 height 34
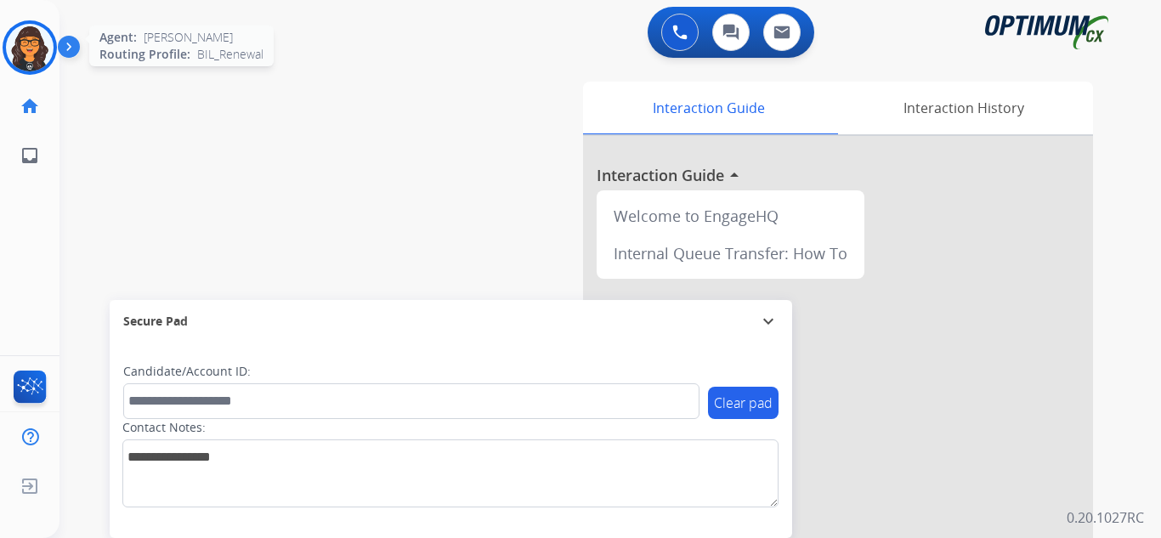
click at [28, 46] on img at bounding box center [30, 48] width 48 height 48
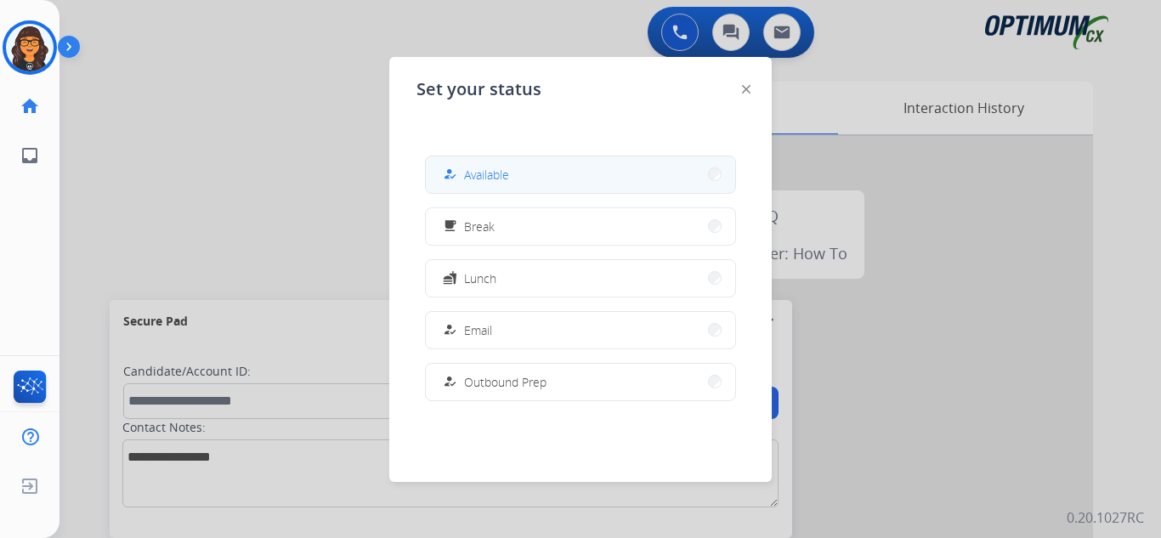
click at [498, 174] on span "Available" at bounding box center [486, 175] width 45 height 18
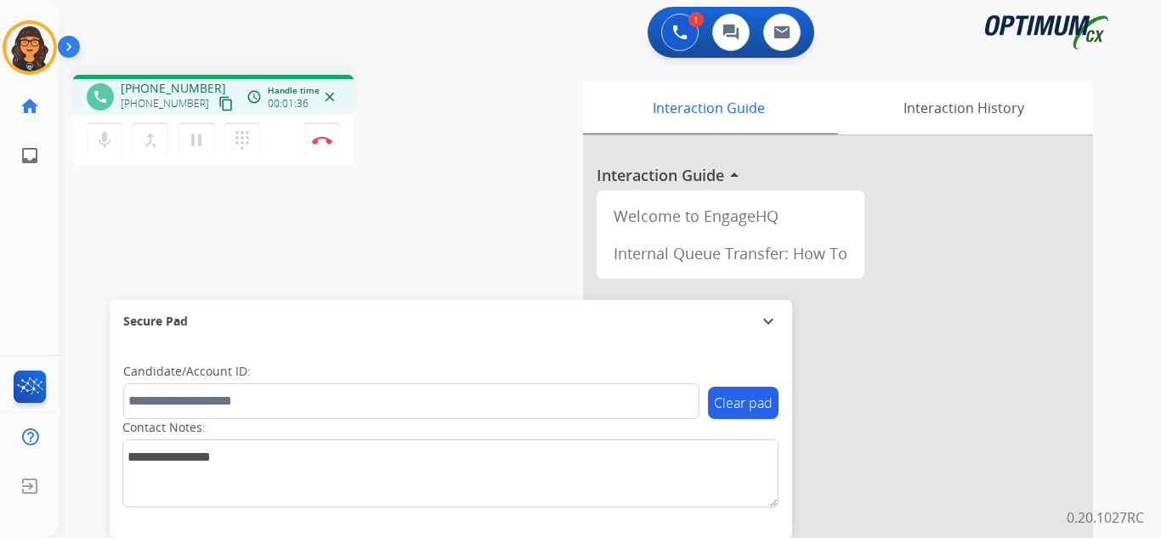
click at [218, 101] on mat-icon "content_copy" at bounding box center [225, 103] width 15 height 15
click at [319, 137] on img at bounding box center [322, 140] width 20 height 8
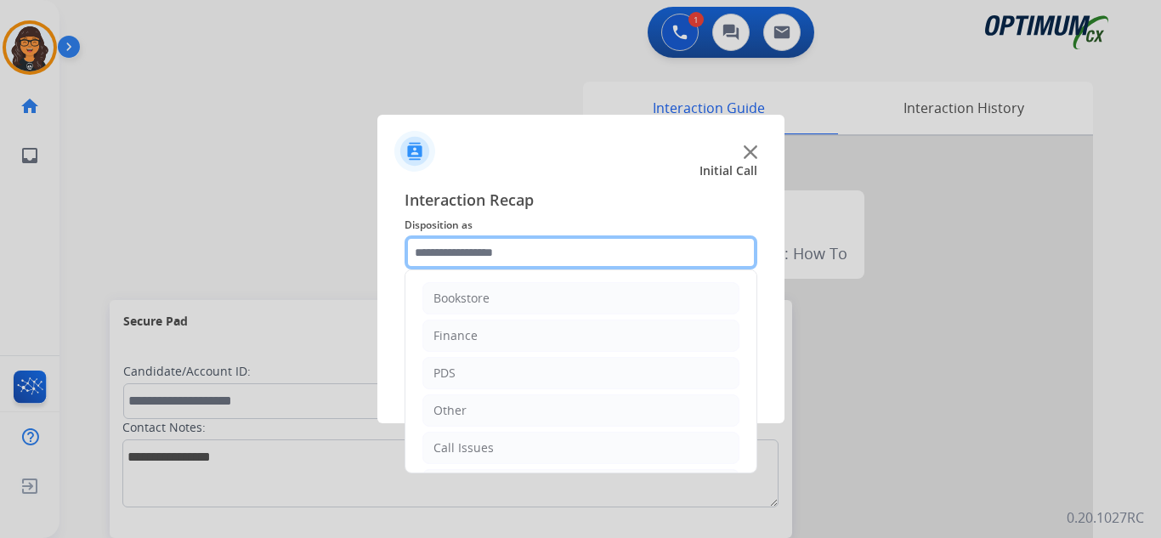
click at [471, 260] on input "text" at bounding box center [580, 252] width 353 height 34
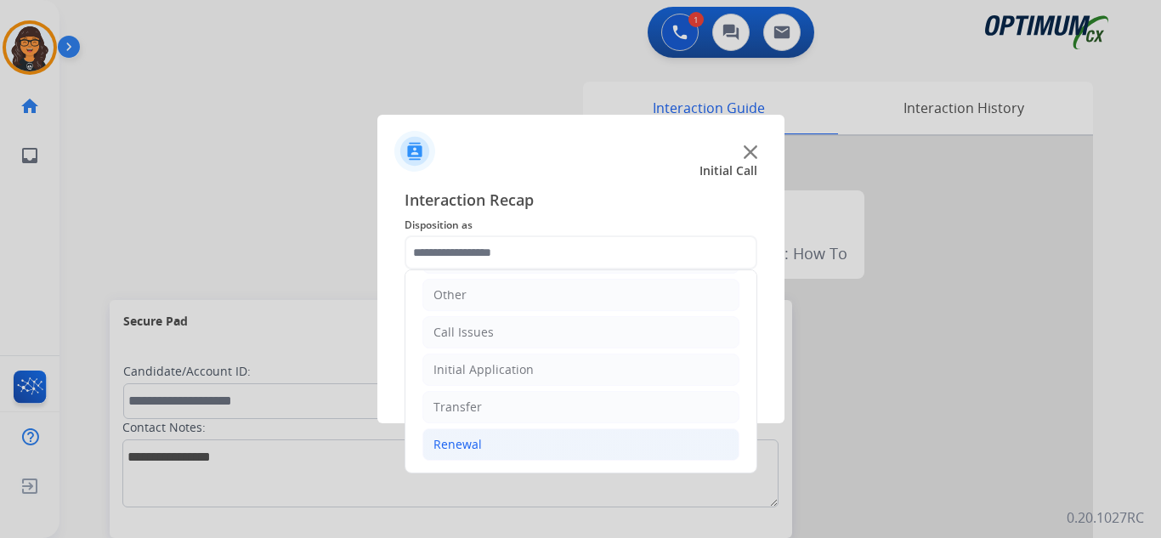
drag, startPoint x: 460, startPoint y: 444, endPoint x: 471, endPoint y: 438, distance: 12.5
click at [461, 444] on div "Renewal" at bounding box center [457, 444] width 48 height 17
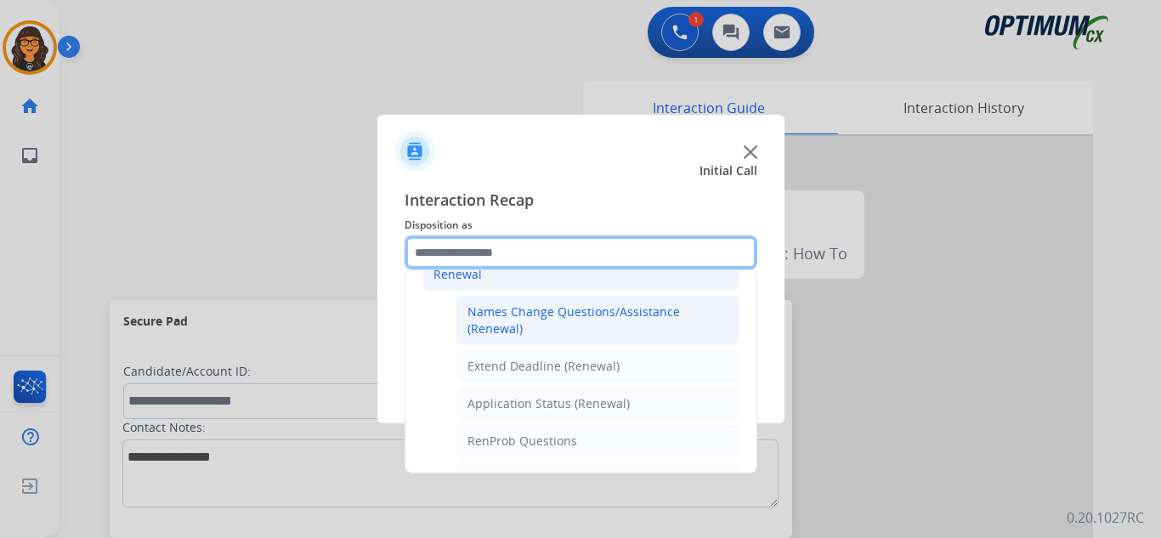
scroll to position [370, 0]
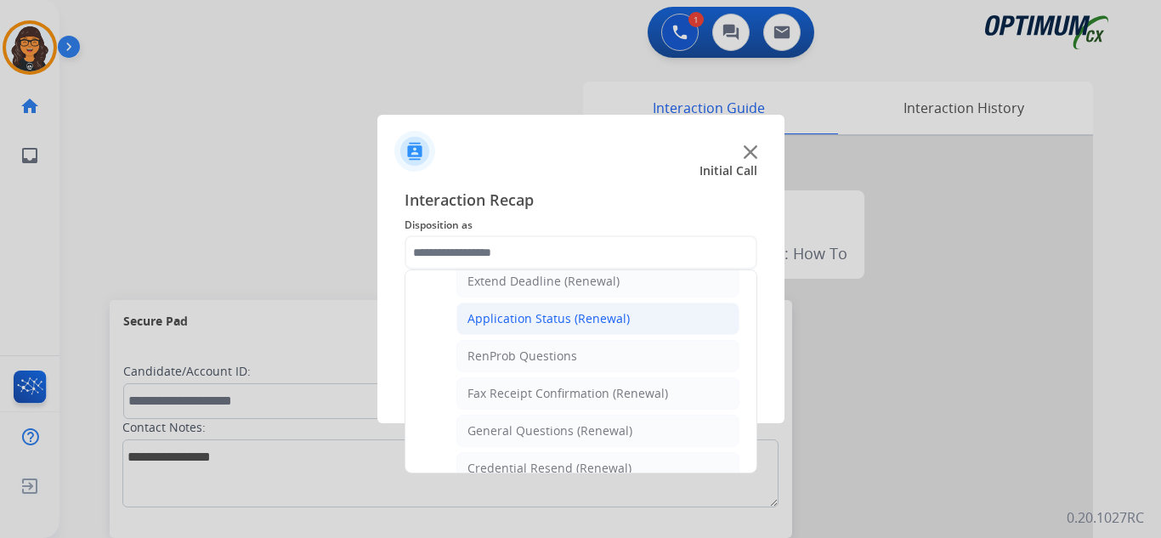
click at [595, 316] on div "Application Status (Renewal)" at bounding box center [548, 318] width 162 height 17
type input "**********"
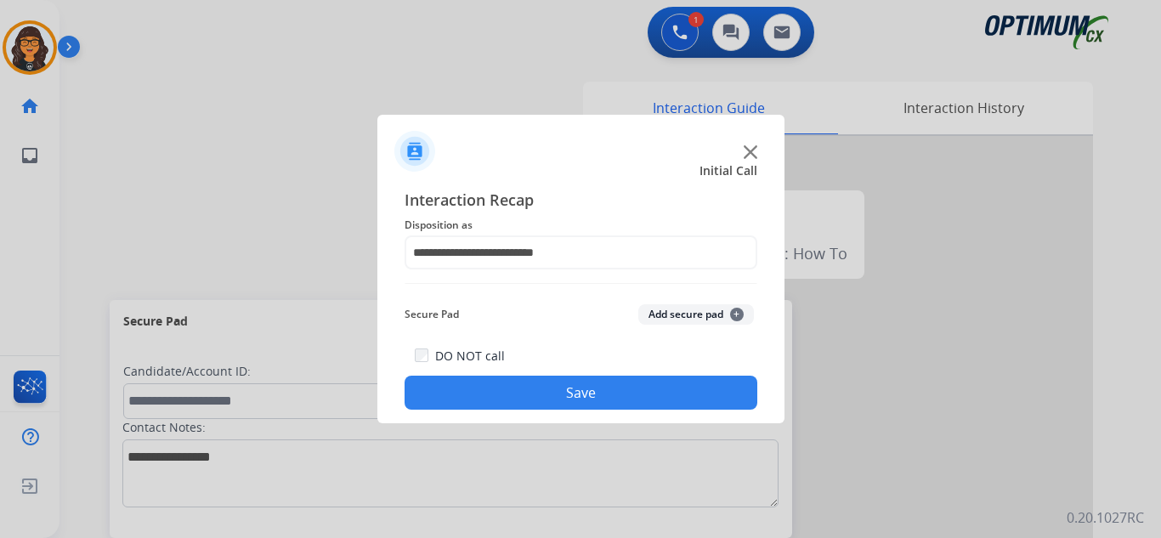
drag, startPoint x: 592, startPoint y: 393, endPoint x: 549, endPoint y: 364, distance: 52.6
click at [591, 393] on button "Save" at bounding box center [580, 393] width 353 height 34
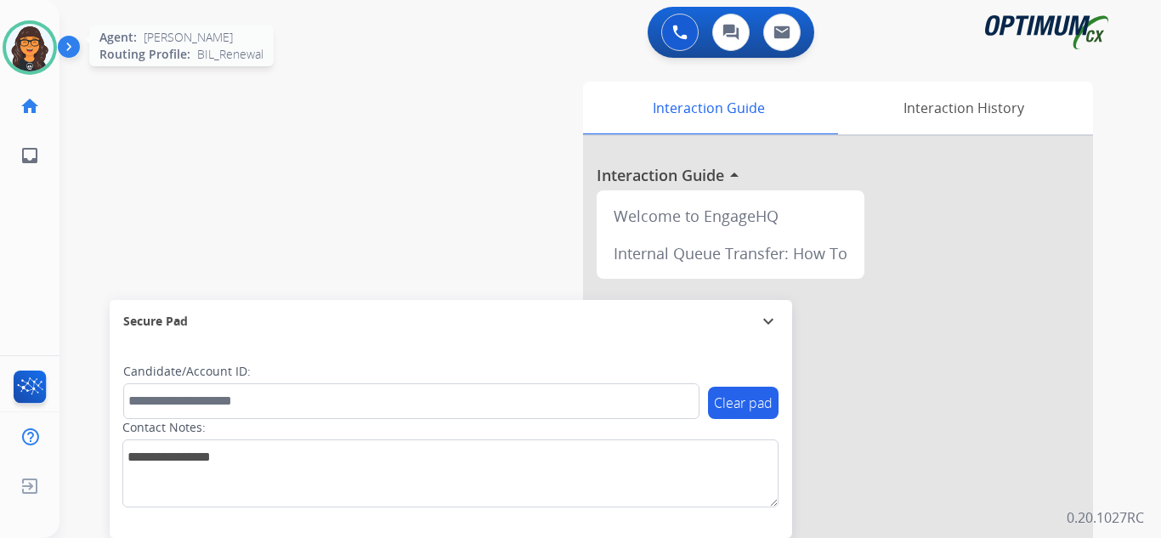
click at [24, 48] on img at bounding box center [30, 48] width 48 height 48
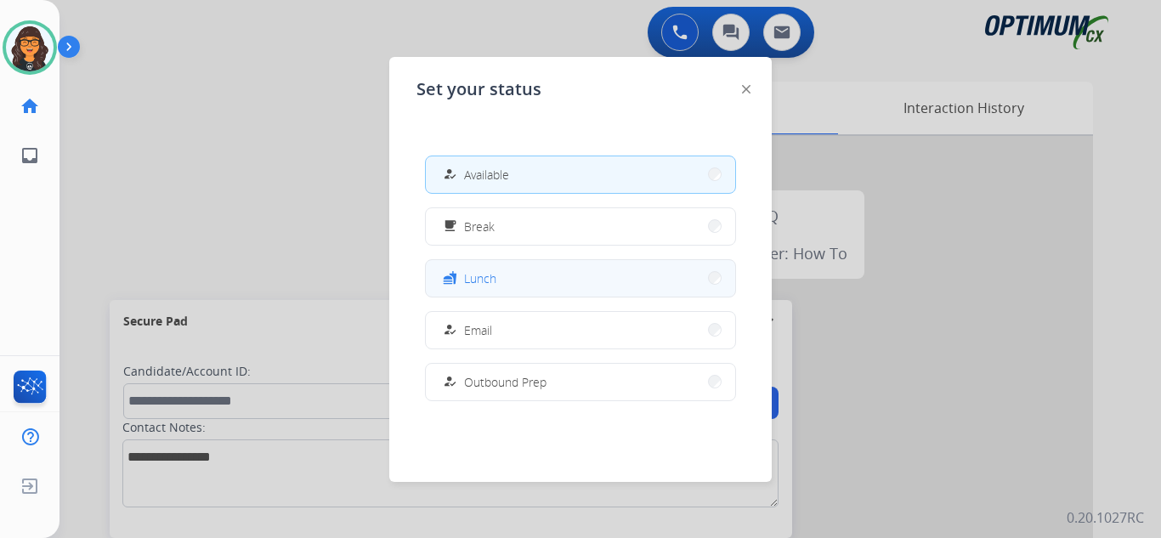
click at [529, 276] on button "fastfood Lunch" at bounding box center [580, 278] width 309 height 37
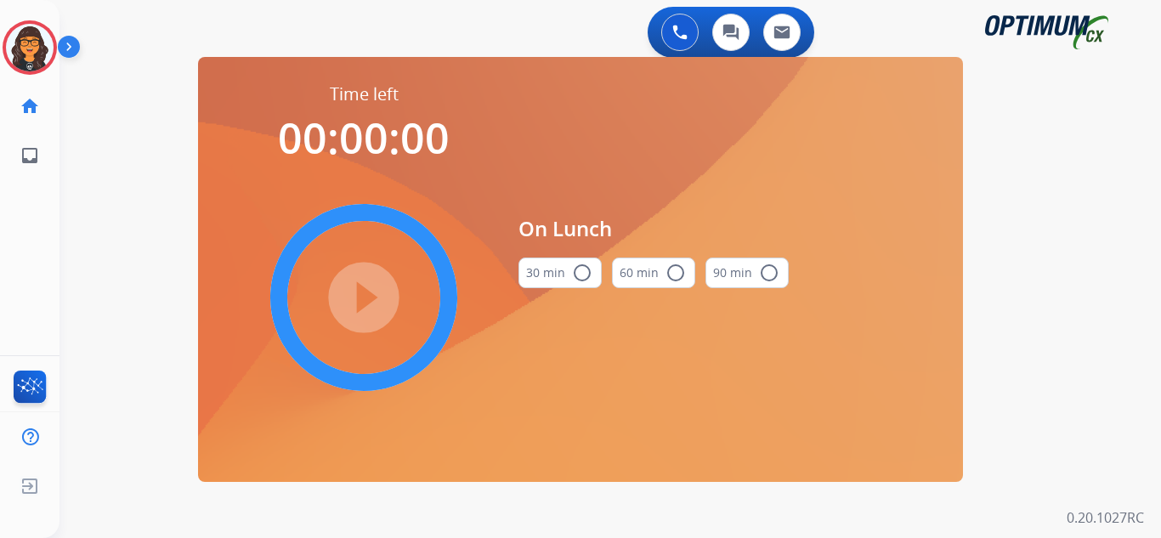
drag, startPoint x: 562, startPoint y: 276, endPoint x: 453, endPoint y: 294, distance: 110.2
click at [561, 276] on button "30 min radio_button_unchecked" at bounding box center [559, 272] width 83 height 31
click at [374, 299] on mat-icon "play_circle_filled" at bounding box center [363, 297] width 20 height 20
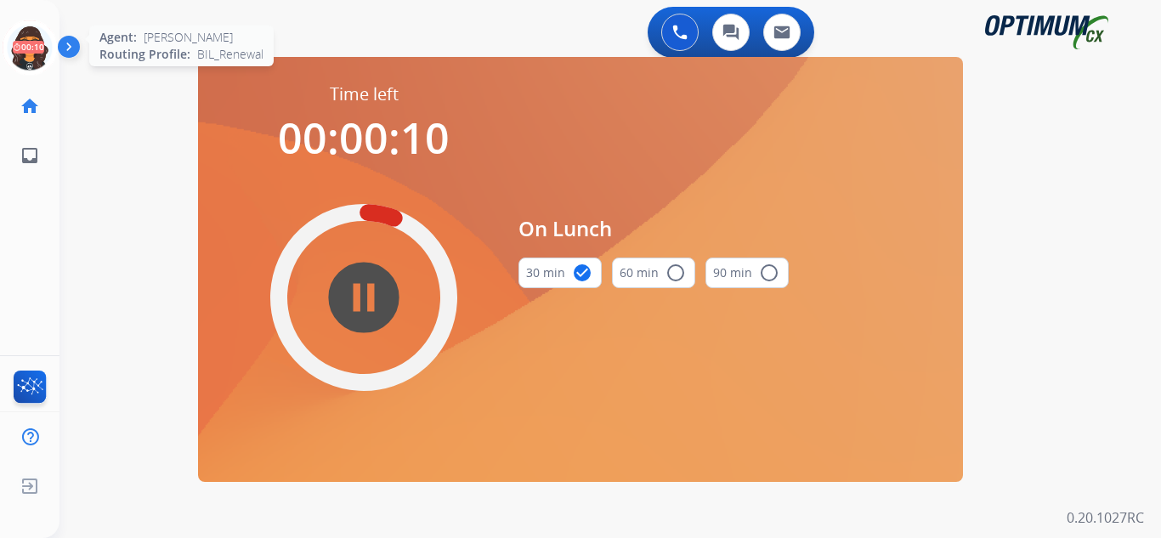
click at [29, 54] on icon at bounding box center [30, 47] width 55 height 55
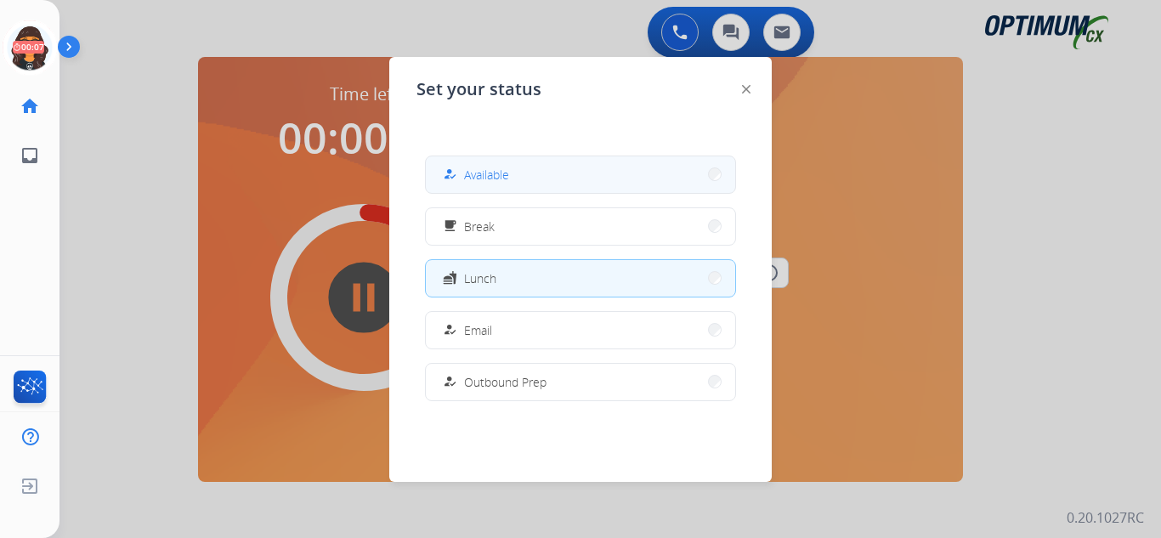
click at [480, 167] on span "Available" at bounding box center [486, 175] width 45 height 18
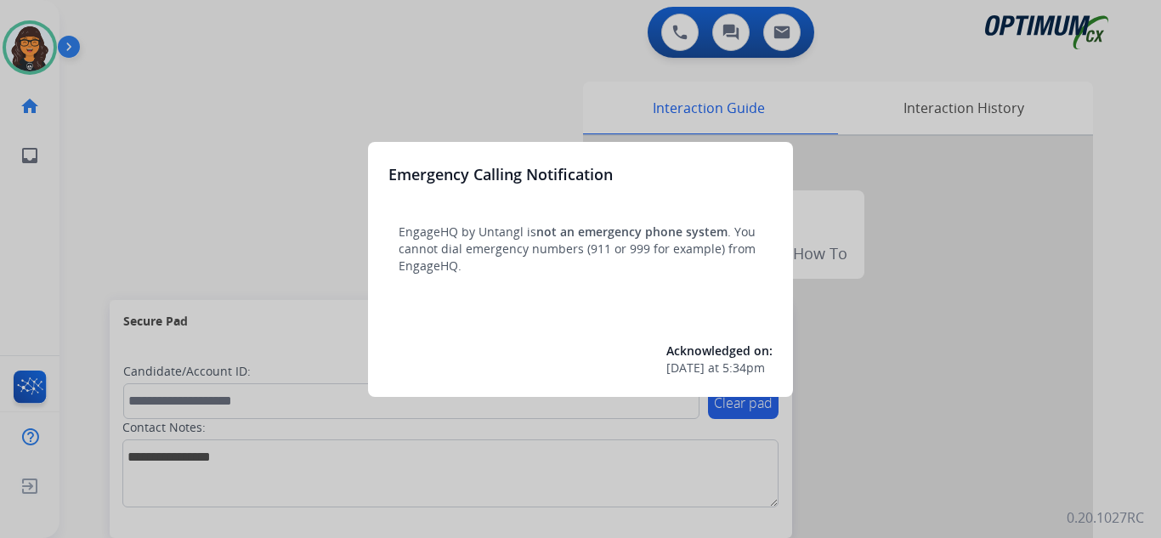
click at [116, 9] on div at bounding box center [580, 269] width 1161 height 538
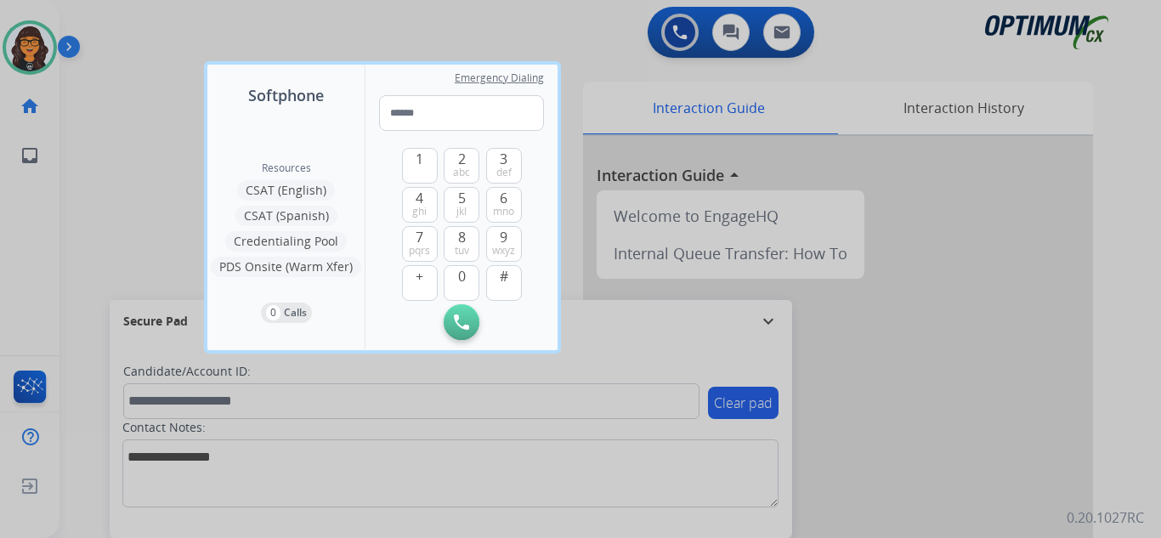
click at [115, 11] on div at bounding box center [580, 269] width 1161 height 538
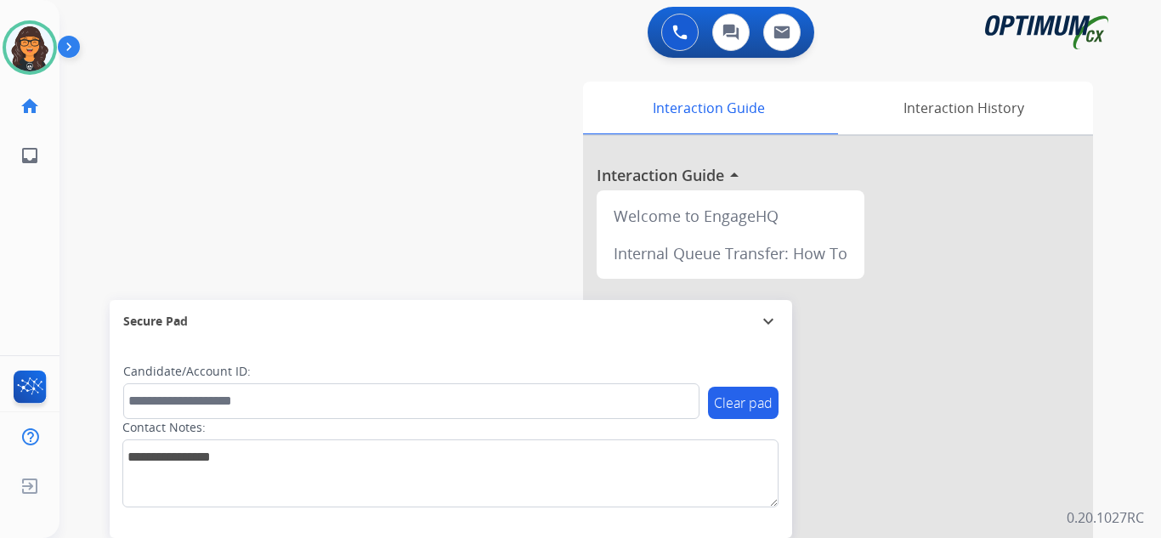
drag, startPoint x: 26, startPoint y: 56, endPoint x: 72, endPoint y: 60, distance: 46.1
click at [26, 55] on img at bounding box center [30, 48] width 48 height 48
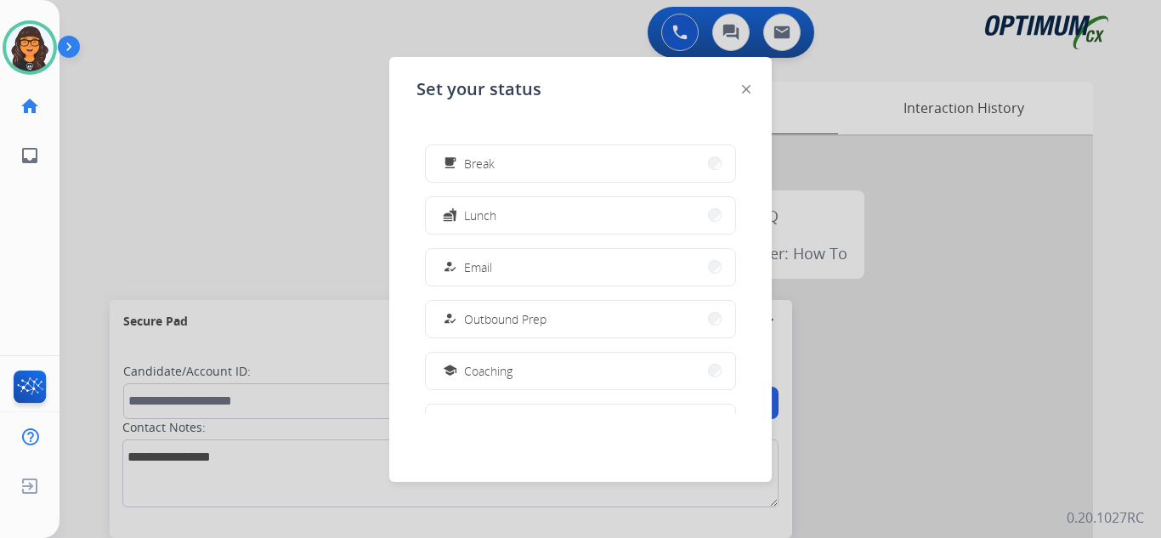
scroll to position [170, 0]
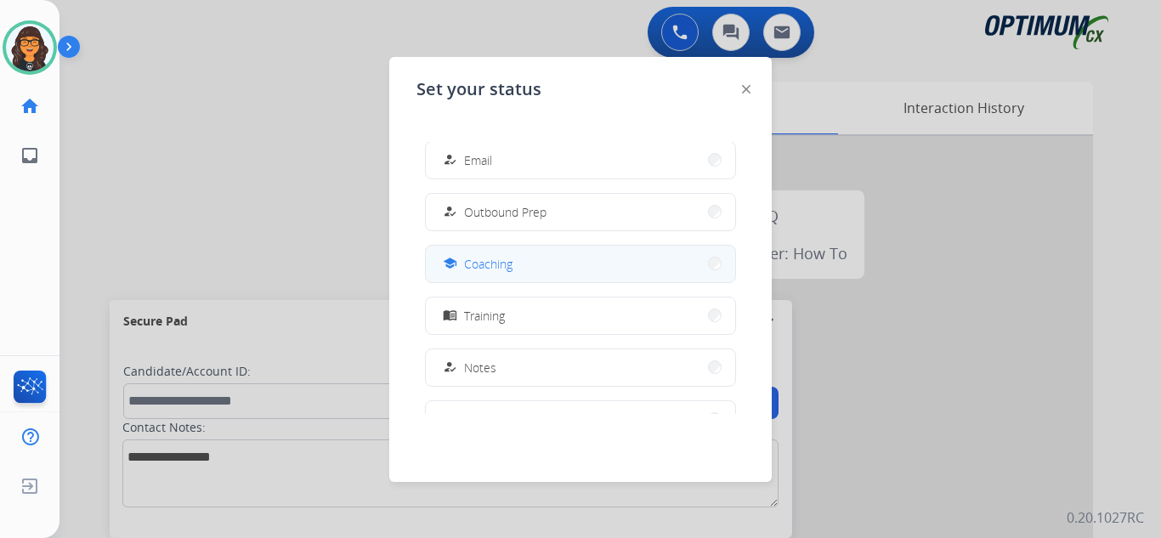
click at [494, 271] on span "Coaching" at bounding box center [488, 264] width 48 height 18
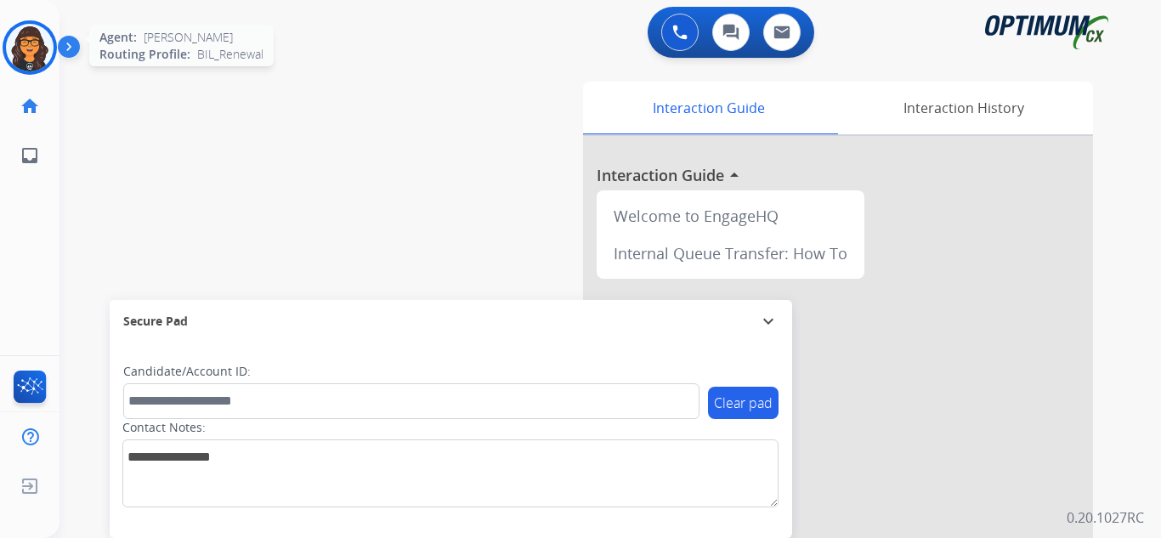
click at [23, 40] on img at bounding box center [30, 48] width 48 height 48
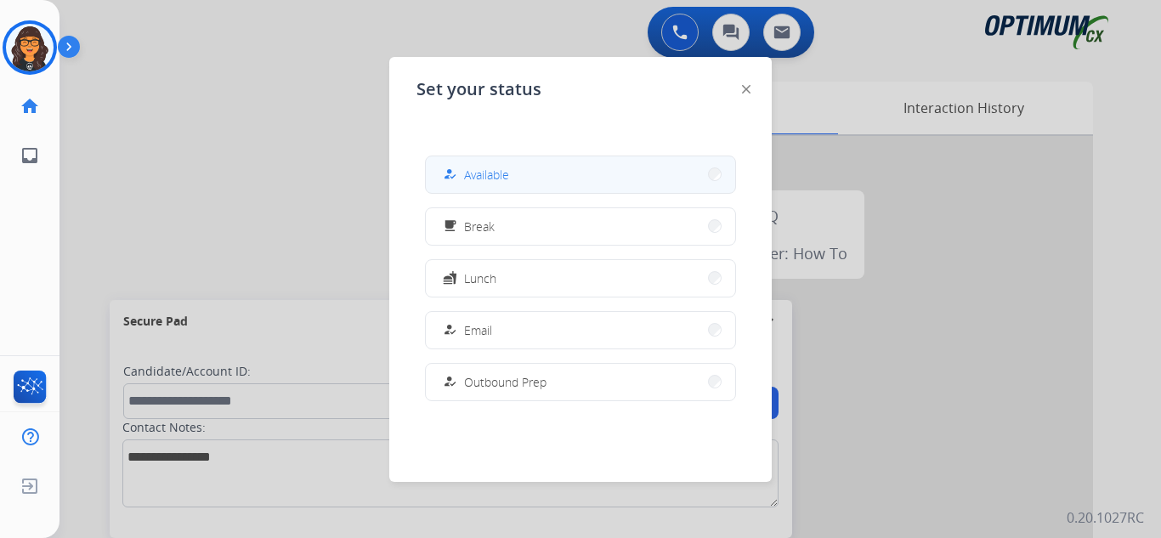
click at [490, 178] on span "Available" at bounding box center [486, 175] width 45 height 18
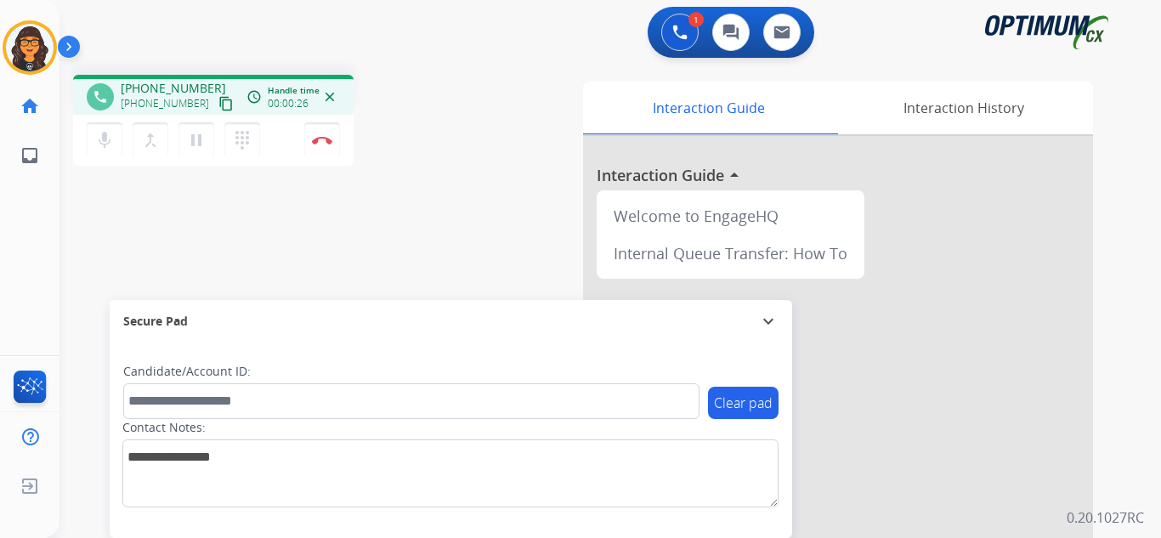
click at [218, 109] on mat-icon "content_copy" at bounding box center [225, 103] width 15 height 15
click at [322, 138] on img at bounding box center [322, 140] width 20 height 8
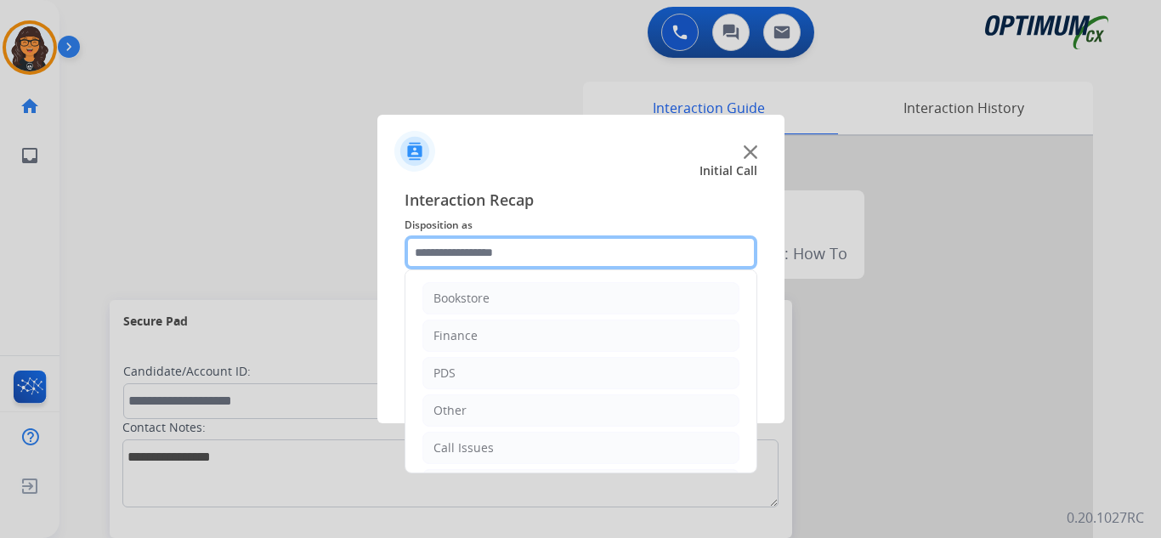
click at [454, 264] on input "text" at bounding box center [580, 252] width 353 height 34
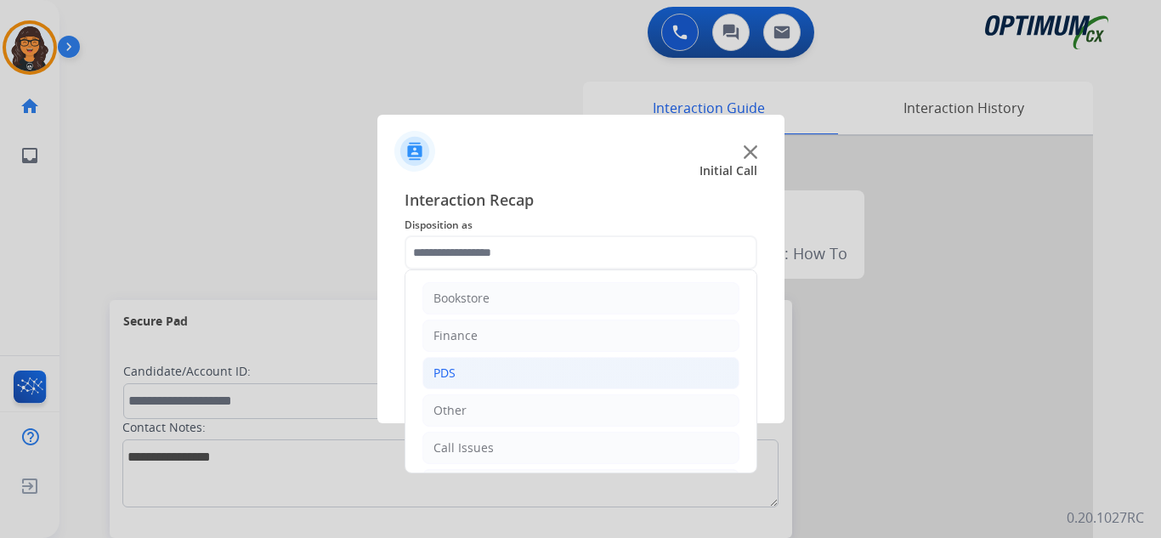
drag, startPoint x: 456, startPoint y: 370, endPoint x: 529, endPoint y: 378, distance: 72.6
click at [457, 370] on li "PDS" at bounding box center [580, 373] width 317 height 32
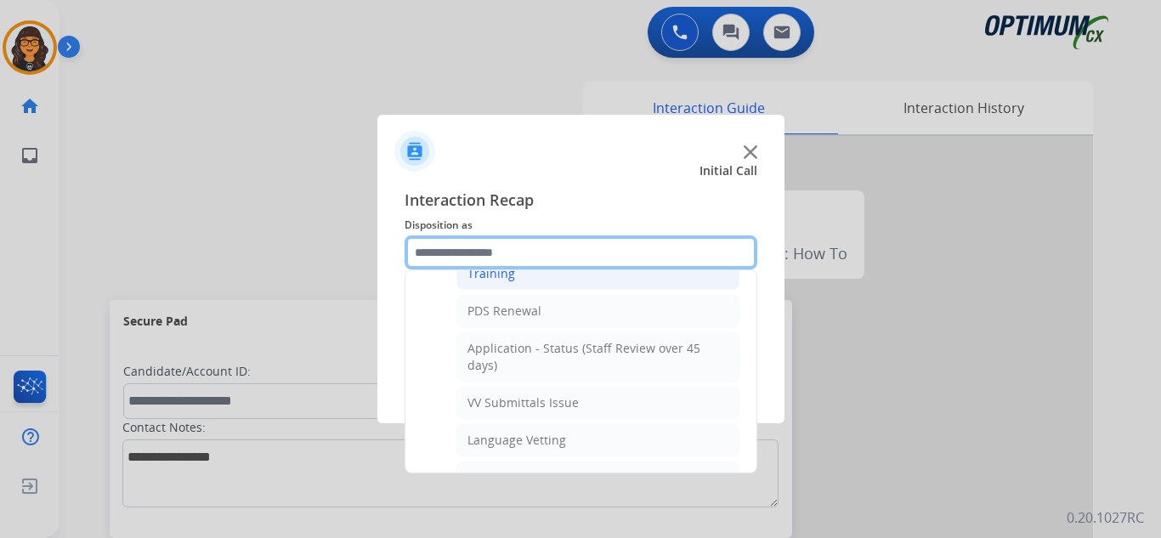
scroll to position [255, 0]
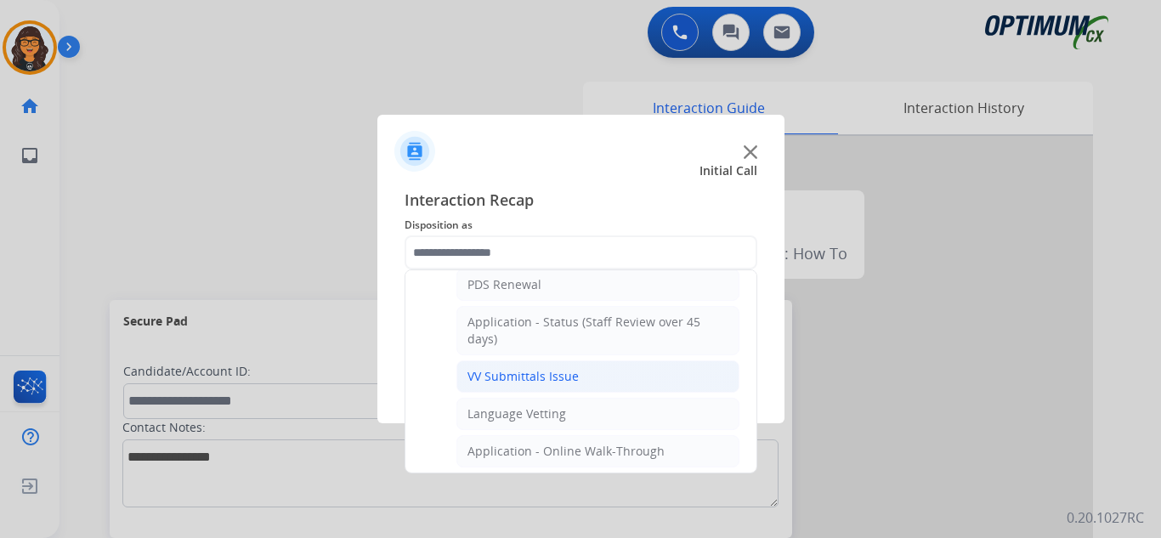
click at [537, 365] on li "VV Submittals Issue" at bounding box center [597, 376] width 283 height 32
type input "**********"
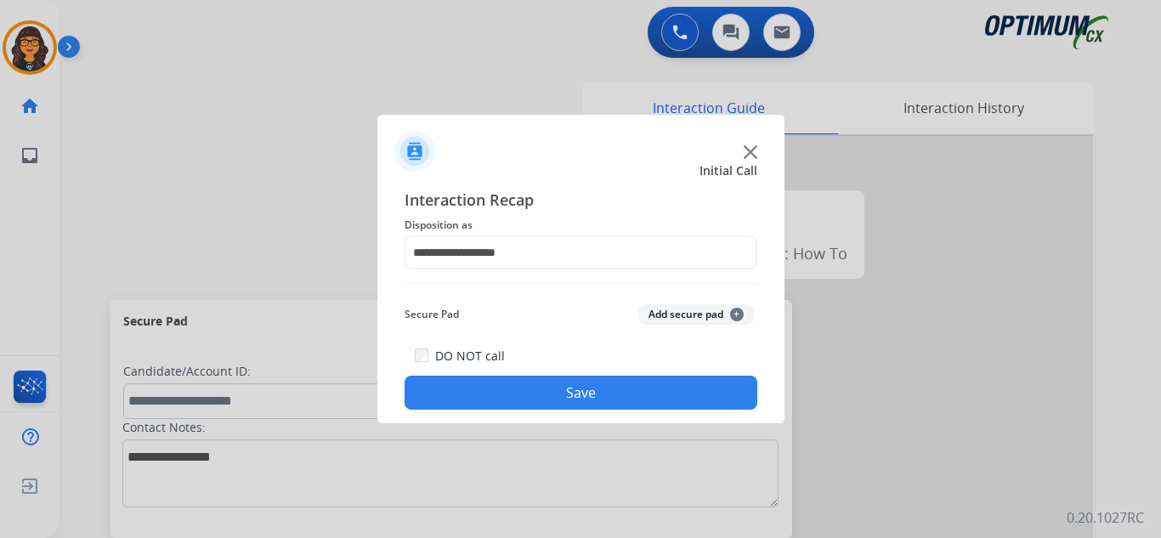
click at [546, 394] on button "Save" at bounding box center [580, 393] width 353 height 34
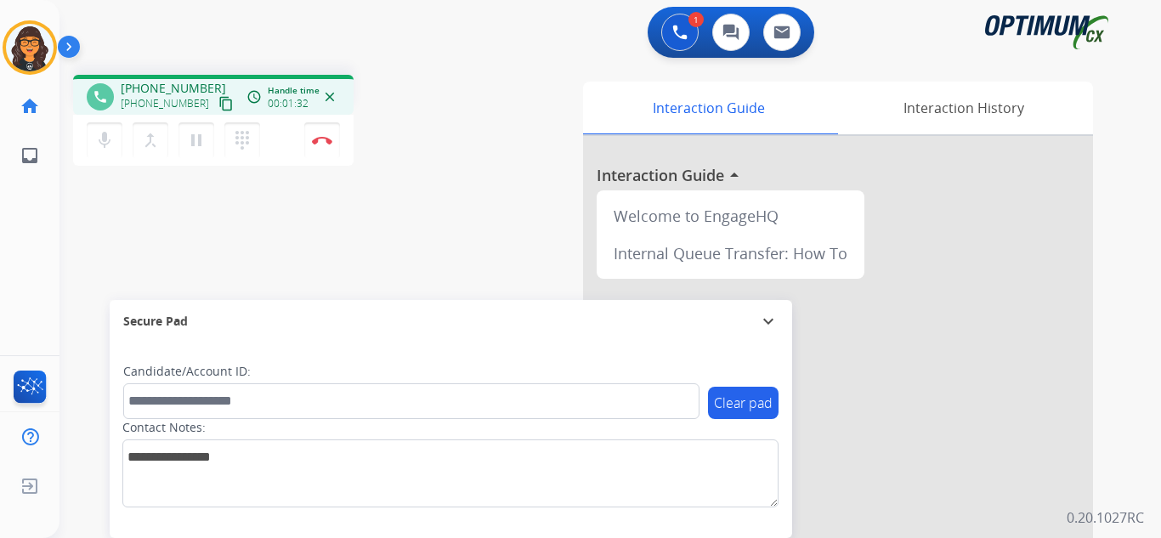
click at [218, 99] on mat-icon "content_copy" at bounding box center [225, 103] width 15 height 15
click at [320, 142] on img at bounding box center [322, 140] width 20 height 8
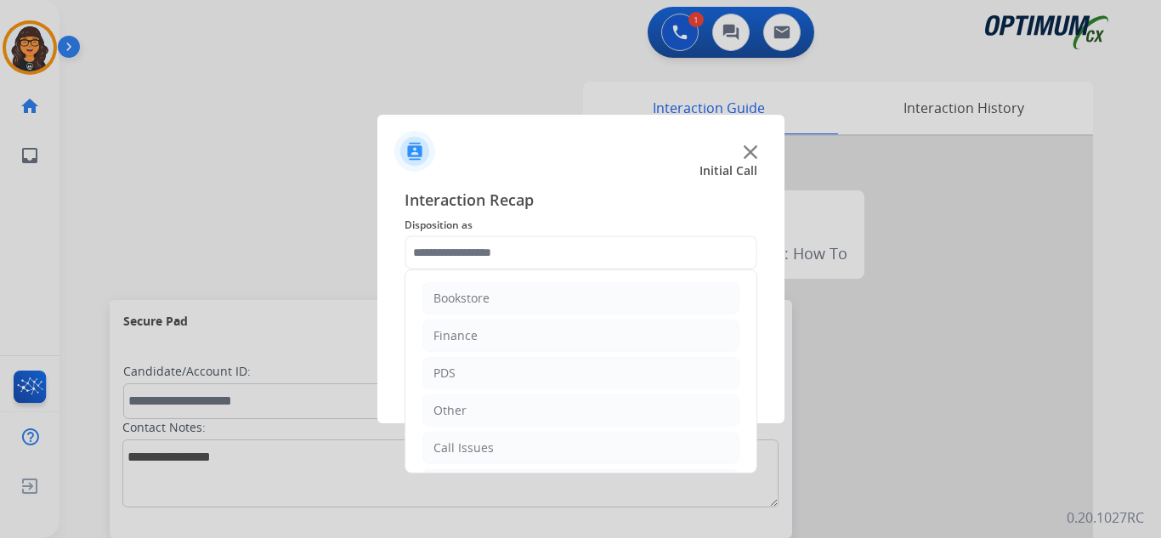
click at [460, 252] on input "text" at bounding box center [580, 252] width 353 height 34
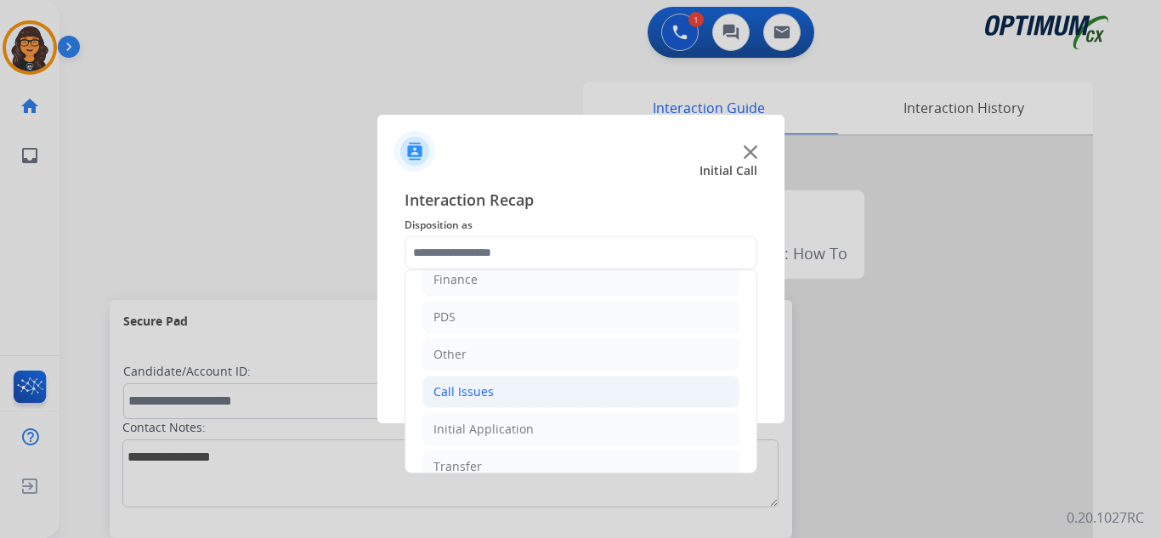
scroll to position [85, 0]
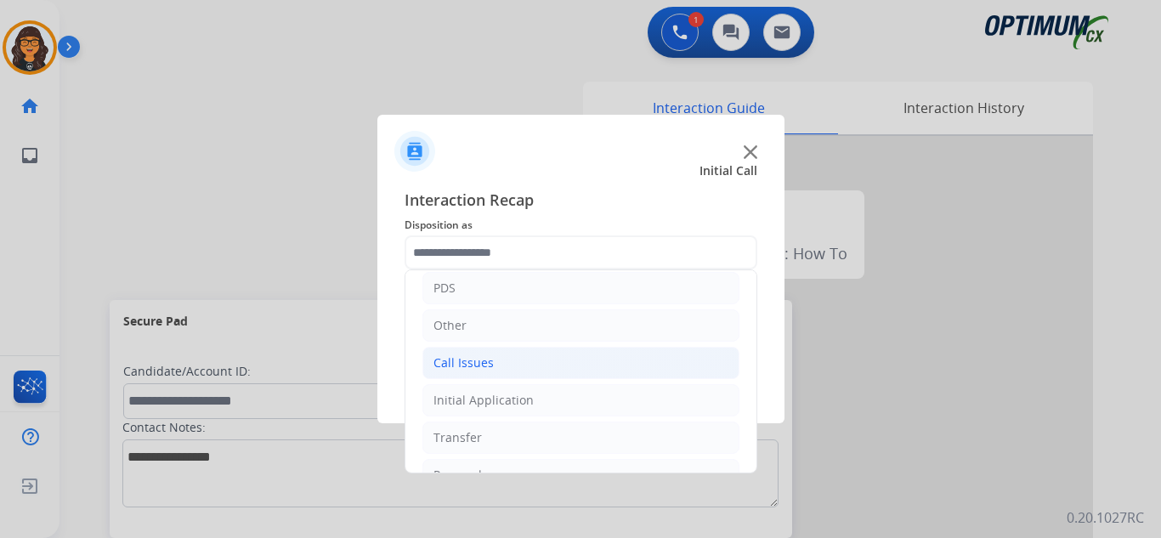
click at [476, 359] on div "Call Issues" at bounding box center [463, 362] width 60 height 17
click at [476, 358] on div "Call Issues" at bounding box center [463, 362] width 60 height 17
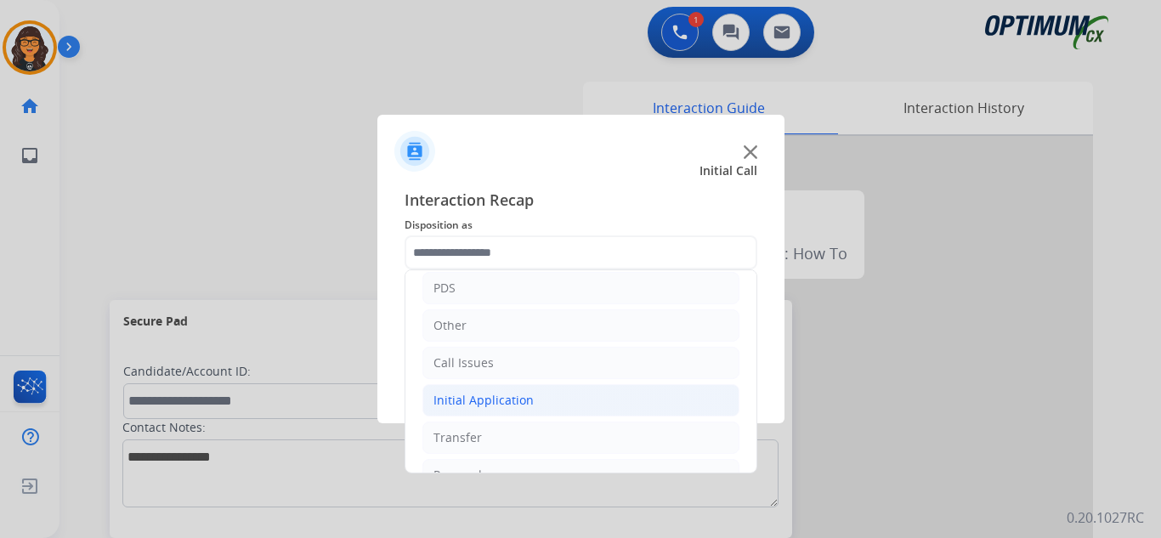
click at [507, 398] on div "Initial Application" at bounding box center [483, 400] width 100 height 17
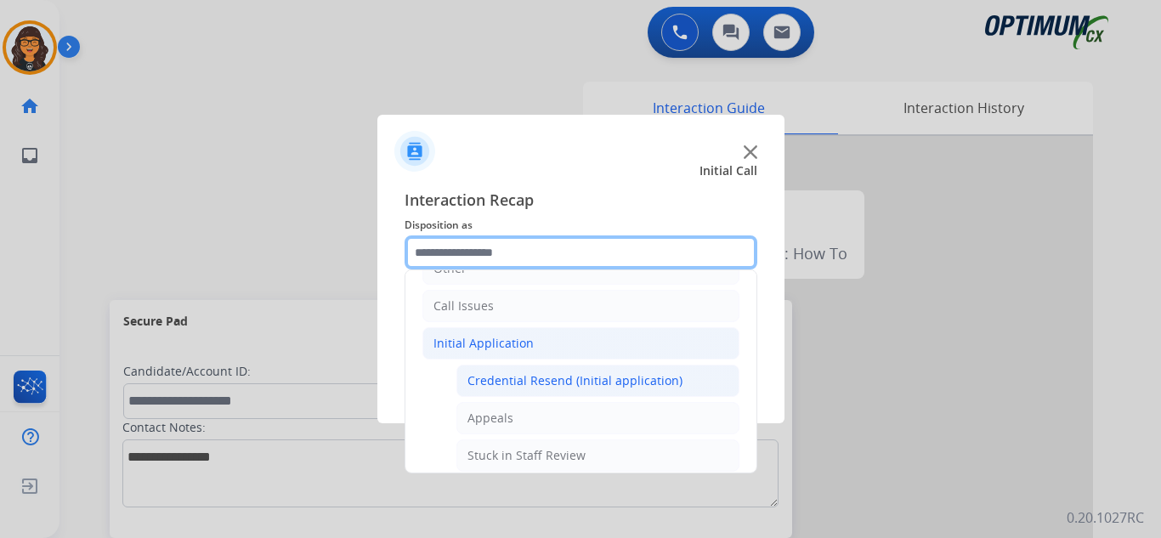
scroll to position [170, 0]
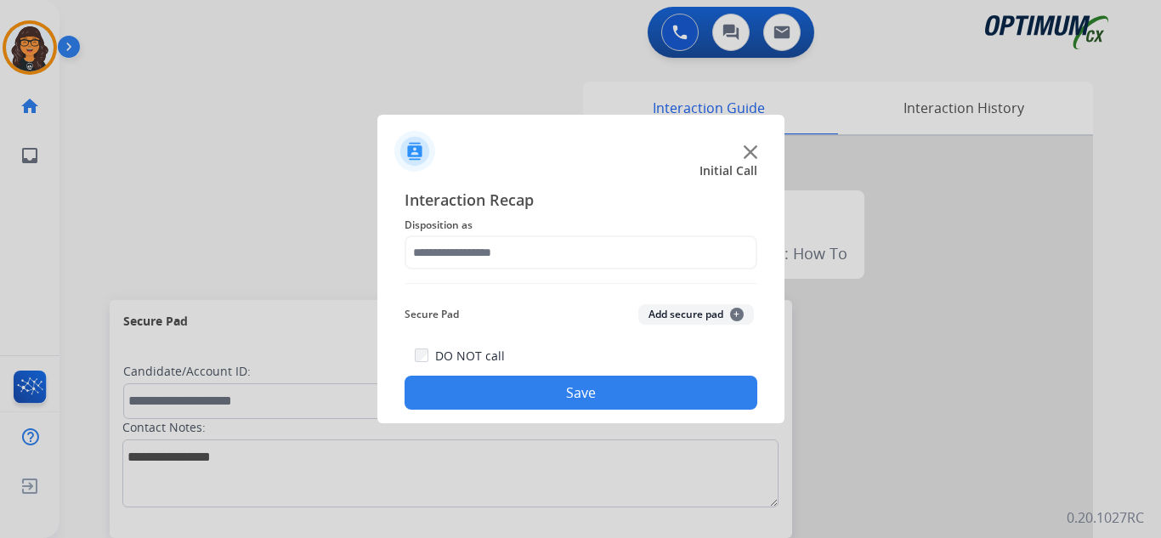
click at [539, 353] on div "DO NOT call Save" at bounding box center [580, 377] width 353 height 65
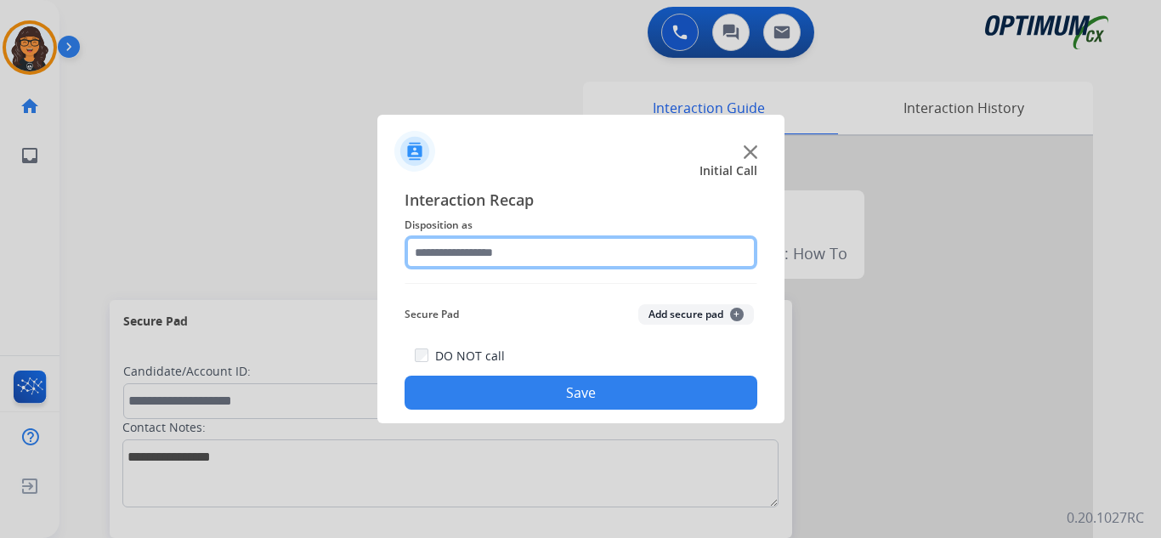
click at [501, 261] on input "text" at bounding box center [580, 252] width 353 height 34
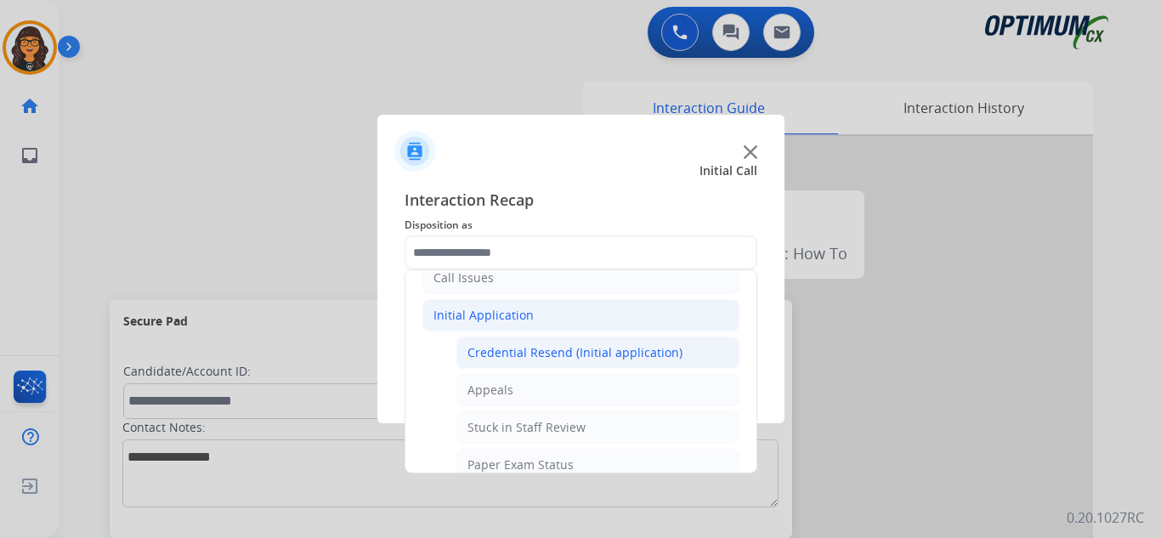
click at [520, 349] on div "Credential Resend (Initial application)" at bounding box center [574, 352] width 215 height 17
type input "**********"
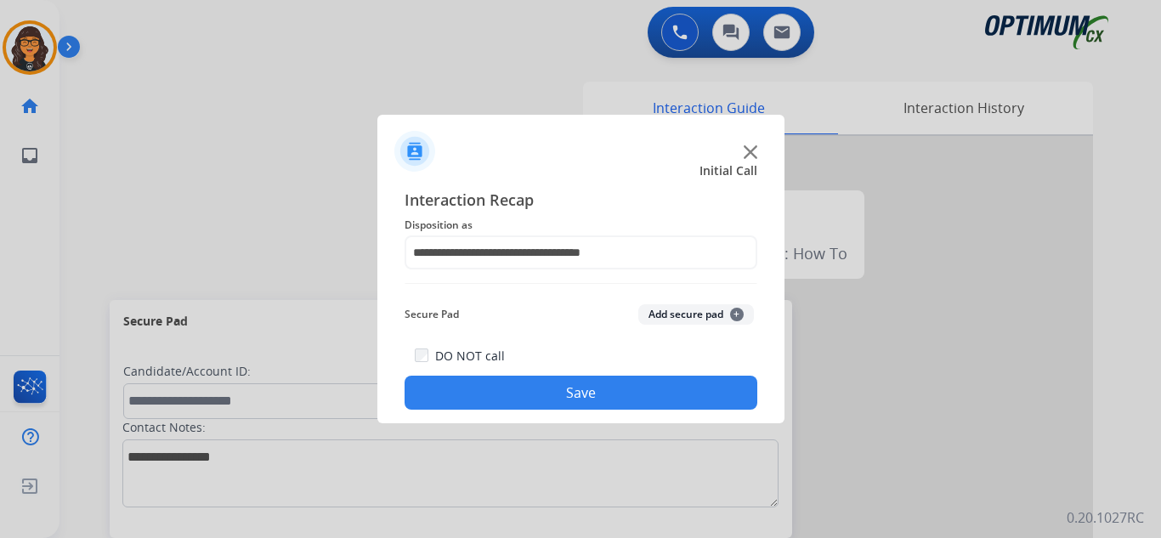
click at [539, 388] on button "Save" at bounding box center [580, 393] width 353 height 34
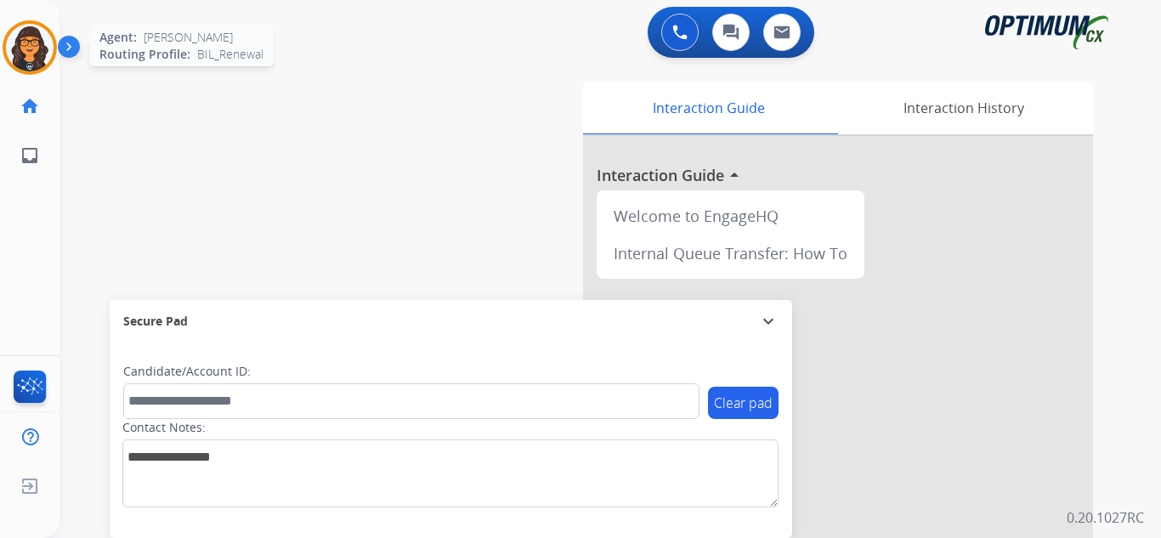
click at [21, 45] on img at bounding box center [30, 48] width 48 height 48
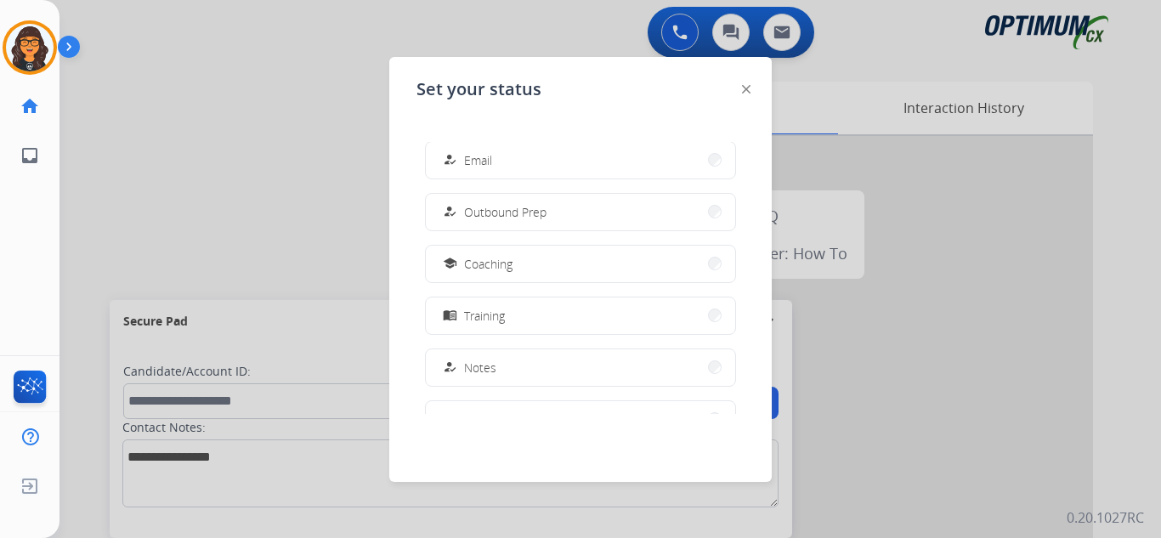
scroll to position [255, 0]
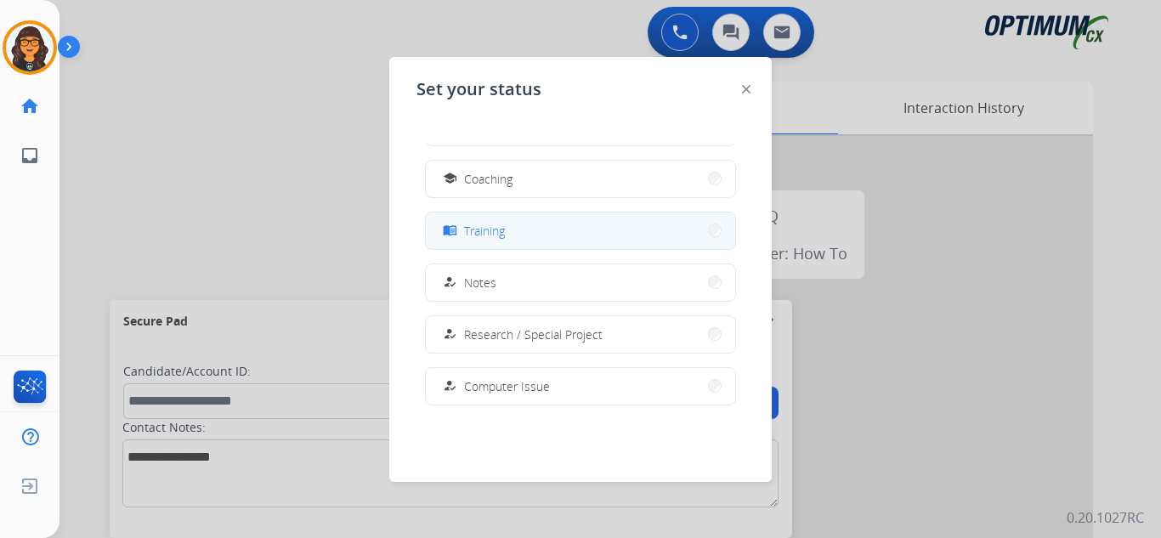
click at [491, 232] on span "Training" at bounding box center [484, 231] width 41 height 18
